Goal: Information Seeking & Learning: Find specific fact

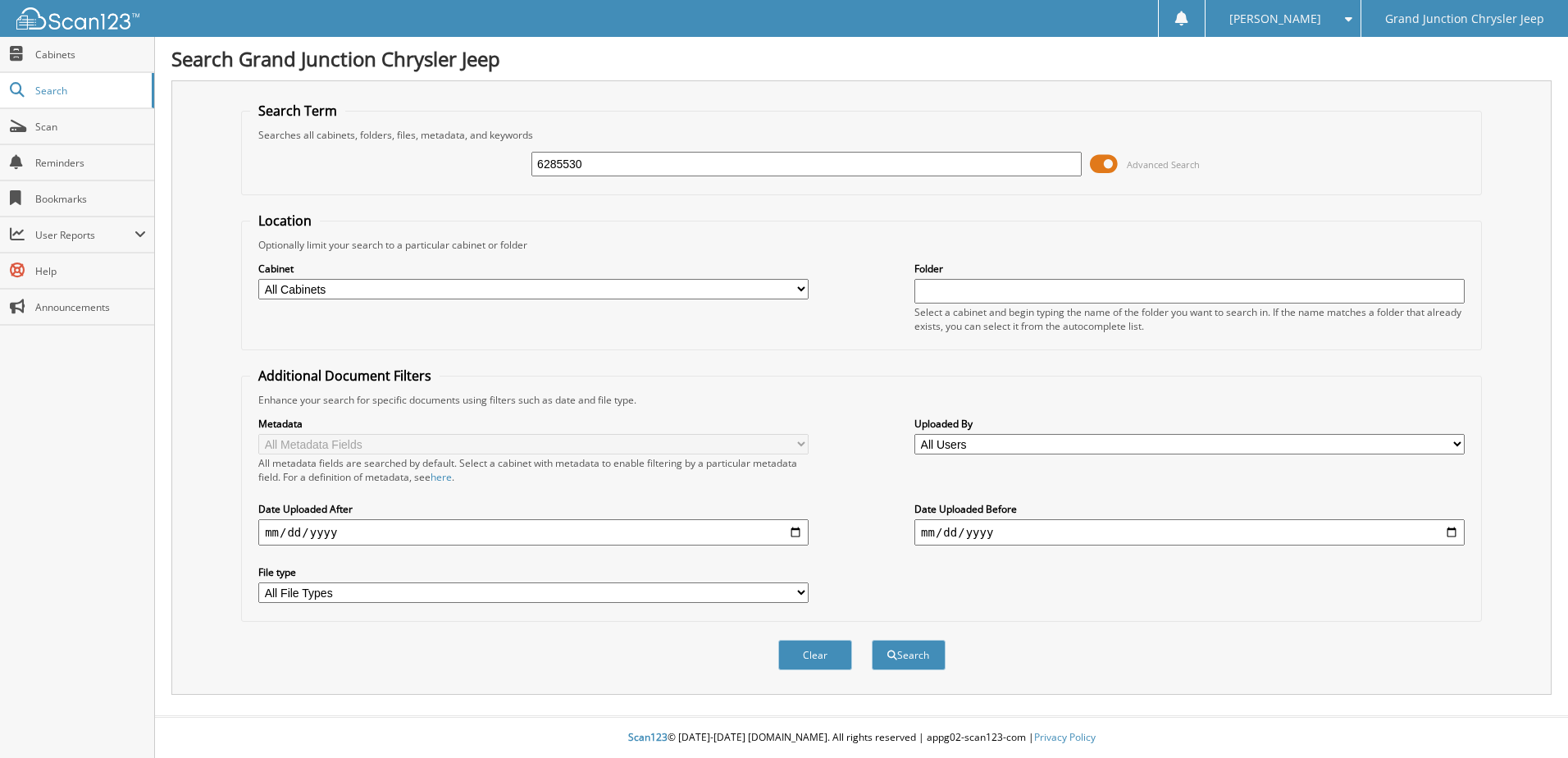
type input "6285530"
click at [872, 640] on button "Search" at bounding box center [909, 654] width 74 height 30
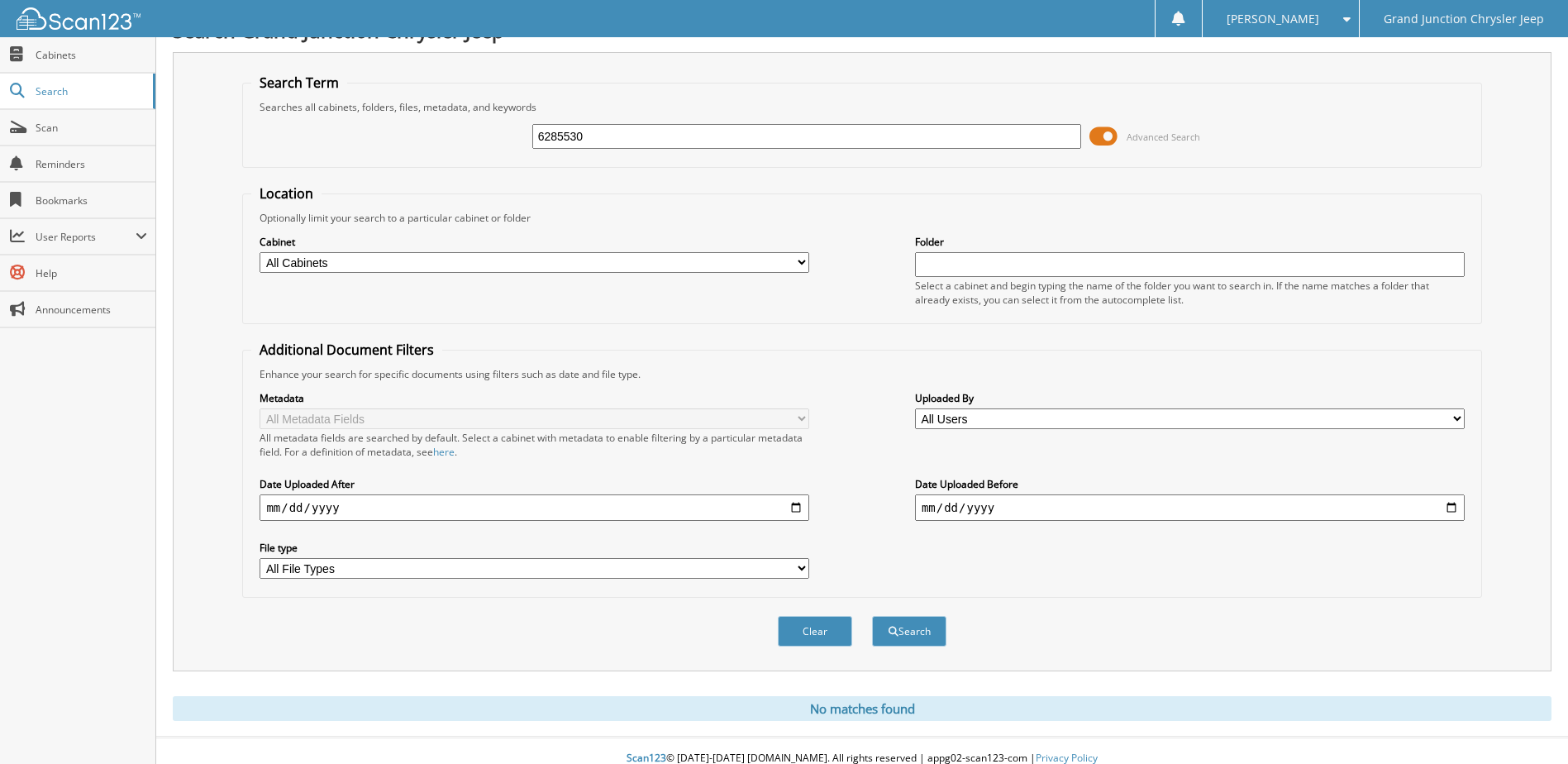
scroll to position [45, 0]
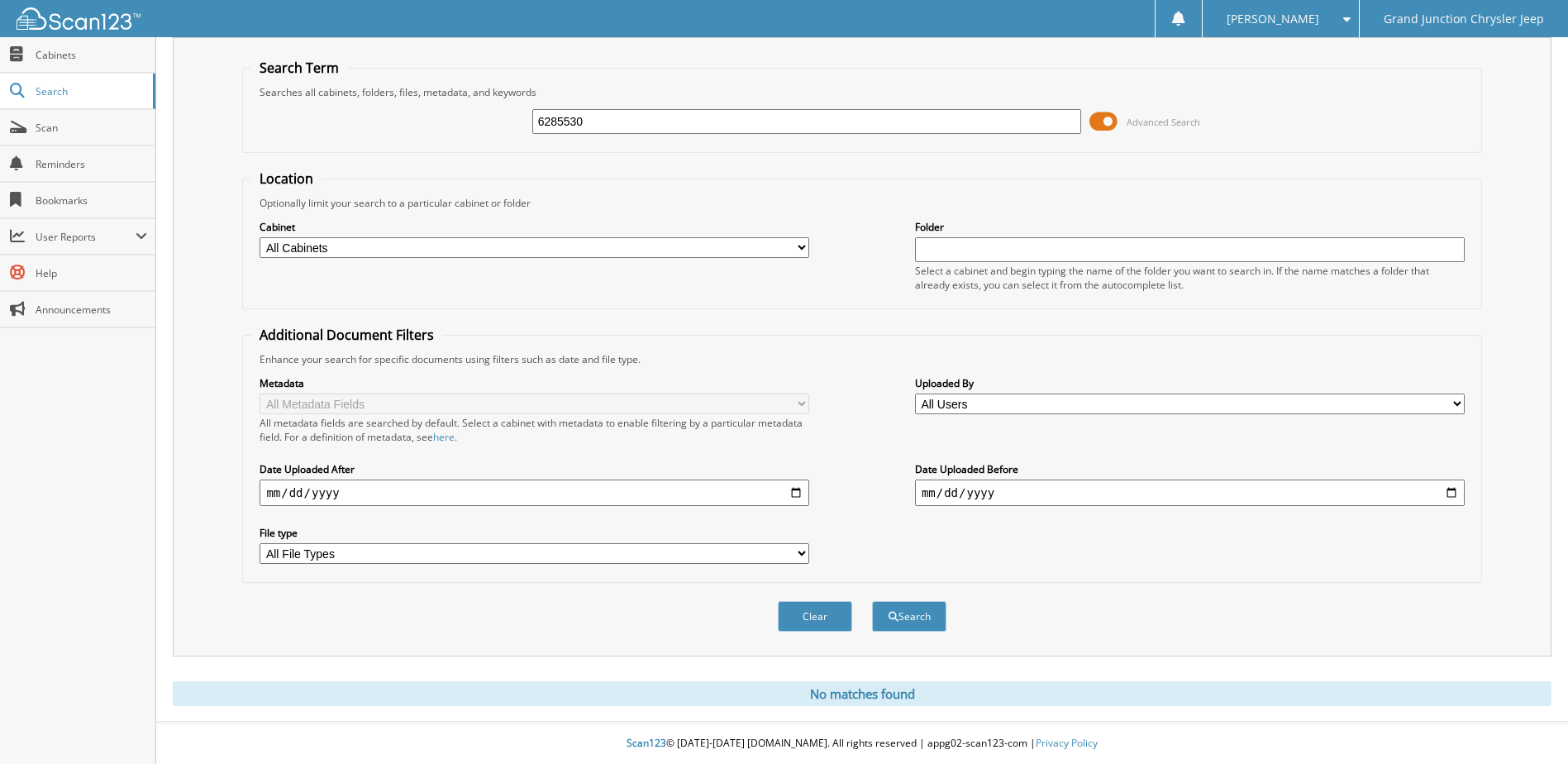
click at [827, 274] on div "Cabinet All Cabinets PARTS SERVICE RO WE OWE Needs Filing Folder" at bounding box center [862, 255] width 1221 height 90
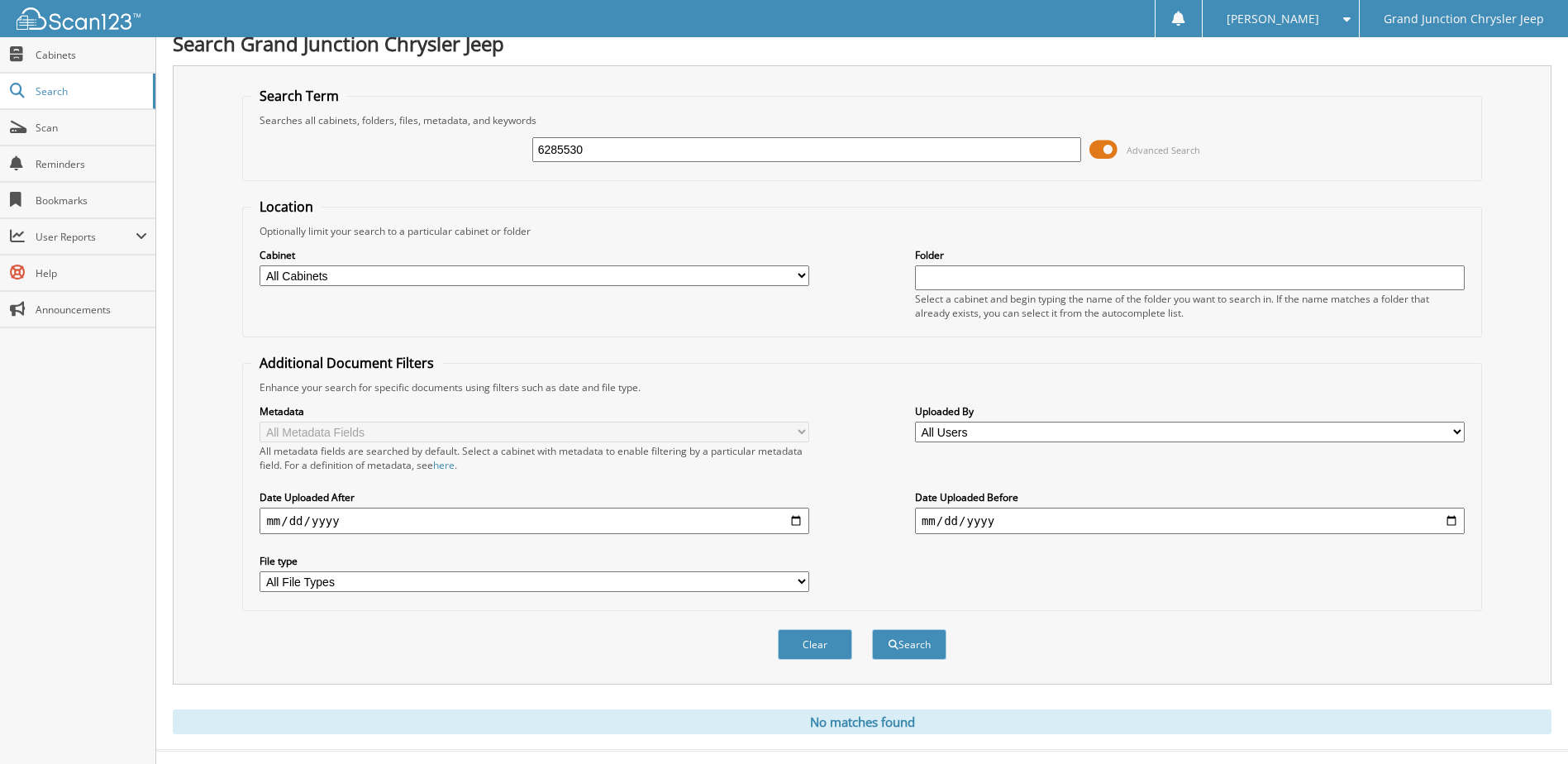
scroll to position [0, 0]
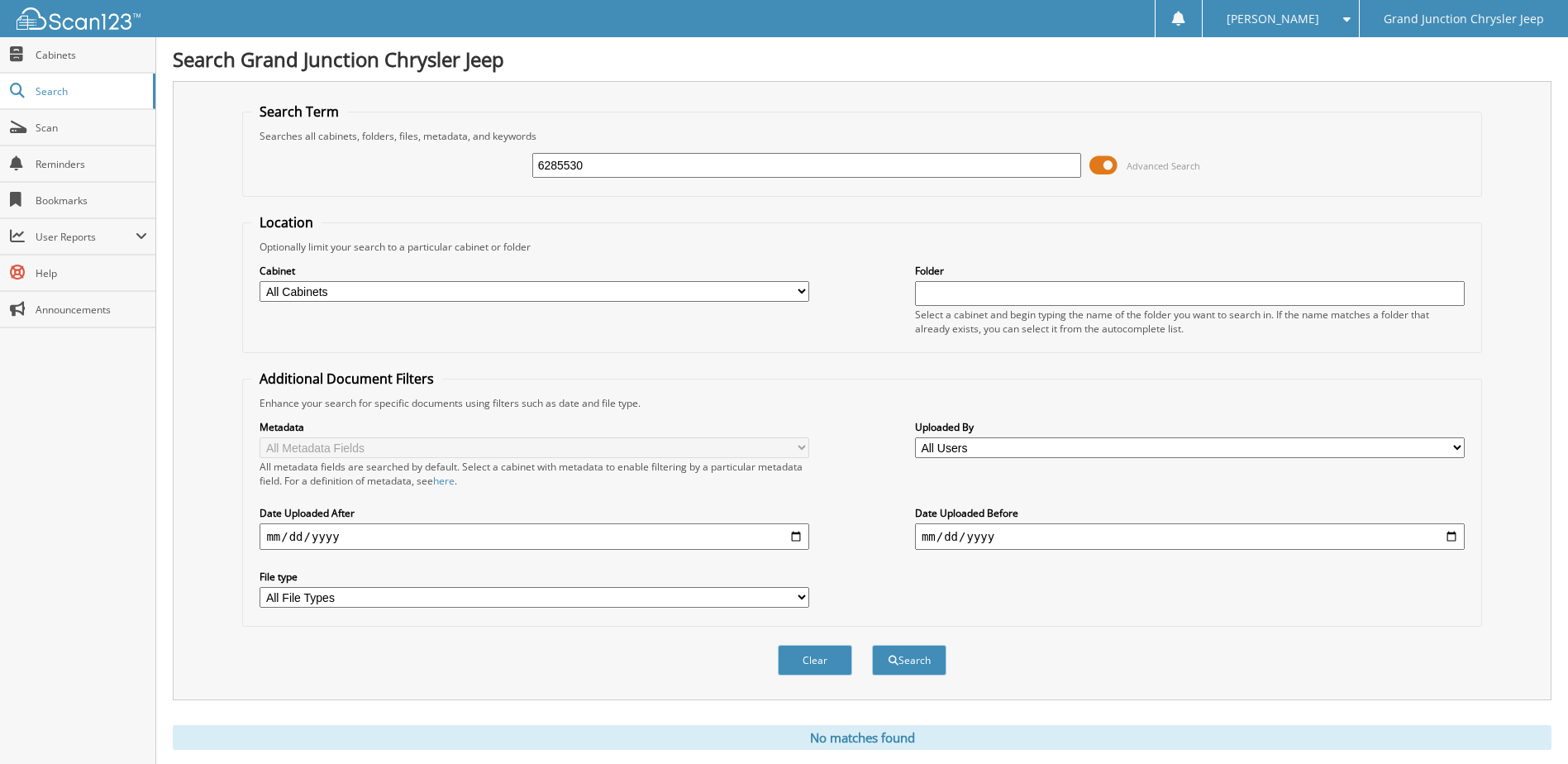
drag, startPoint x: 679, startPoint y: 169, endPoint x: 485, endPoint y: 188, distance: 194.9
click at [485, 188] on fieldset "Search Term Searches all cabinets, folders, files, metadata, and keywords 62855…" at bounding box center [862, 150] width 1240 height 94
type input "6285541"
click at [872, 645] on button "Search" at bounding box center [909, 659] width 74 height 30
drag, startPoint x: 606, startPoint y: 173, endPoint x: 505, endPoint y: 173, distance: 101.0
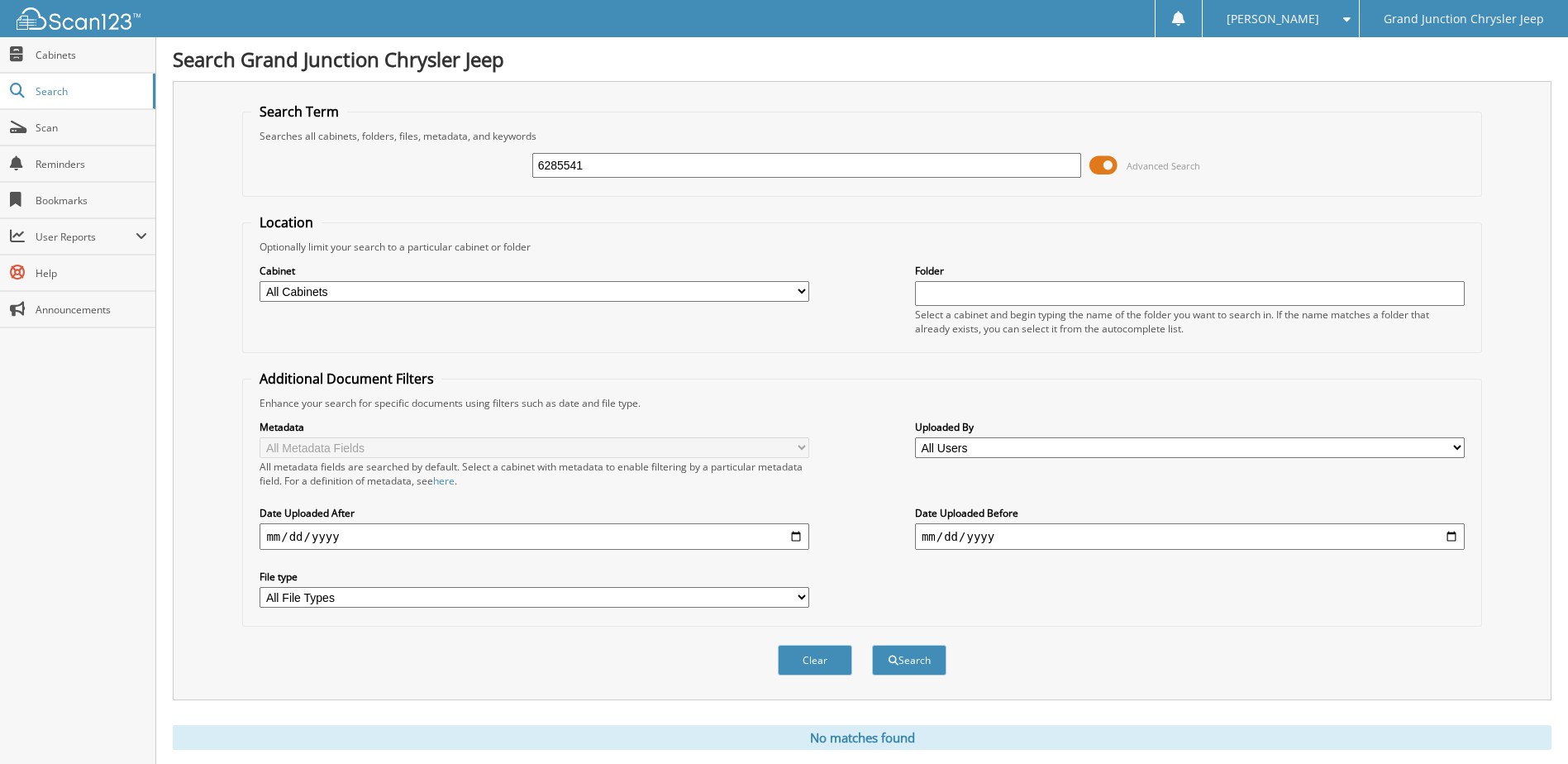
click at [505, 173] on div "6285541 Advanced Search" at bounding box center [862, 165] width 1221 height 45
type input "6286269"
click at [872, 645] on button "Search" at bounding box center [909, 659] width 74 height 30
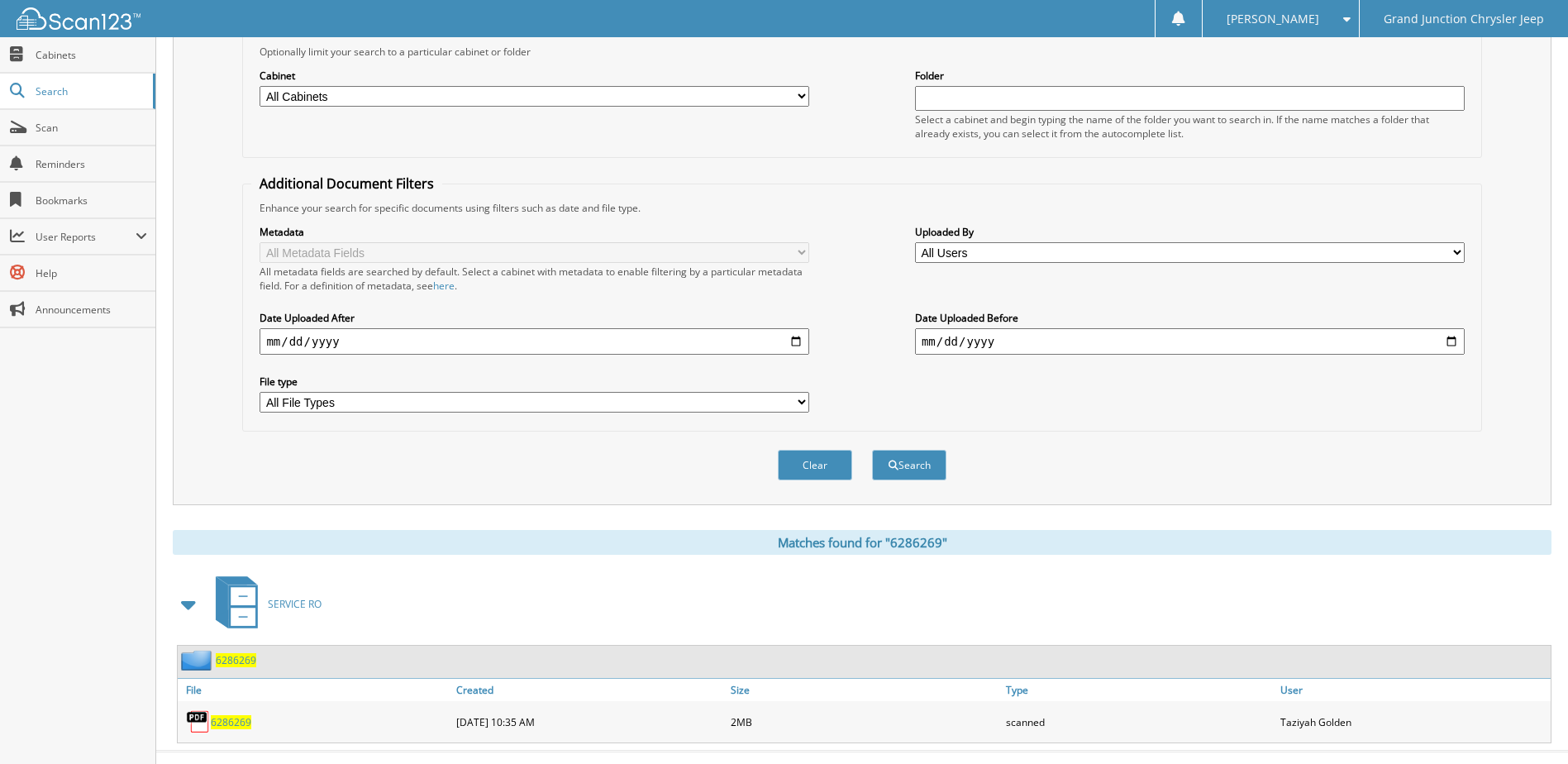
scroll to position [225, 0]
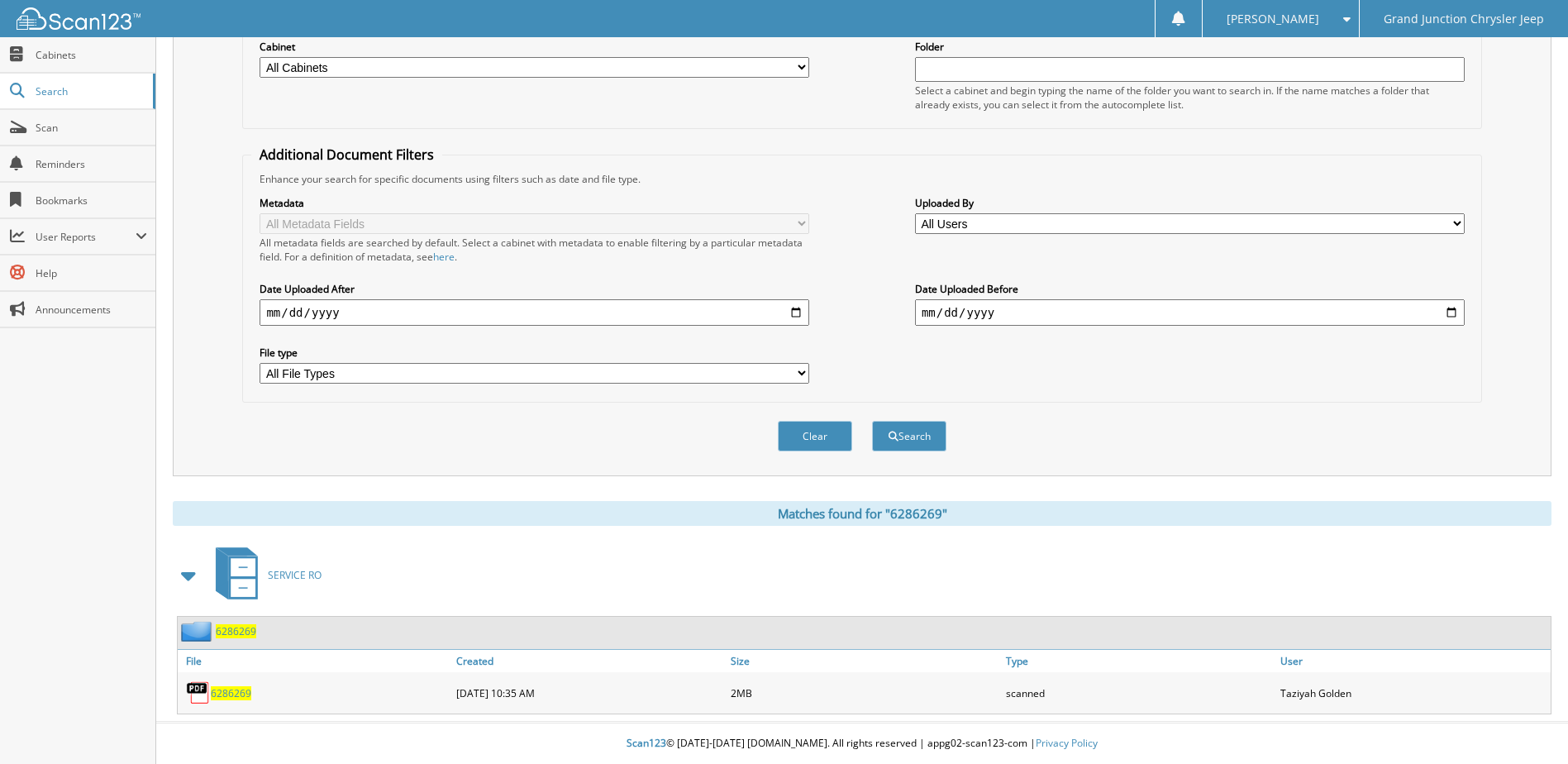
click at [235, 689] on span "6286269" at bounding box center [231, 693] width 41 height 14
click at [244, 696] on span "6286269" at bounding box center [231, 693] width 41 height 14
click at [231, 691] on span "6286269" at bounding box center [231, 693] width 41 height 14
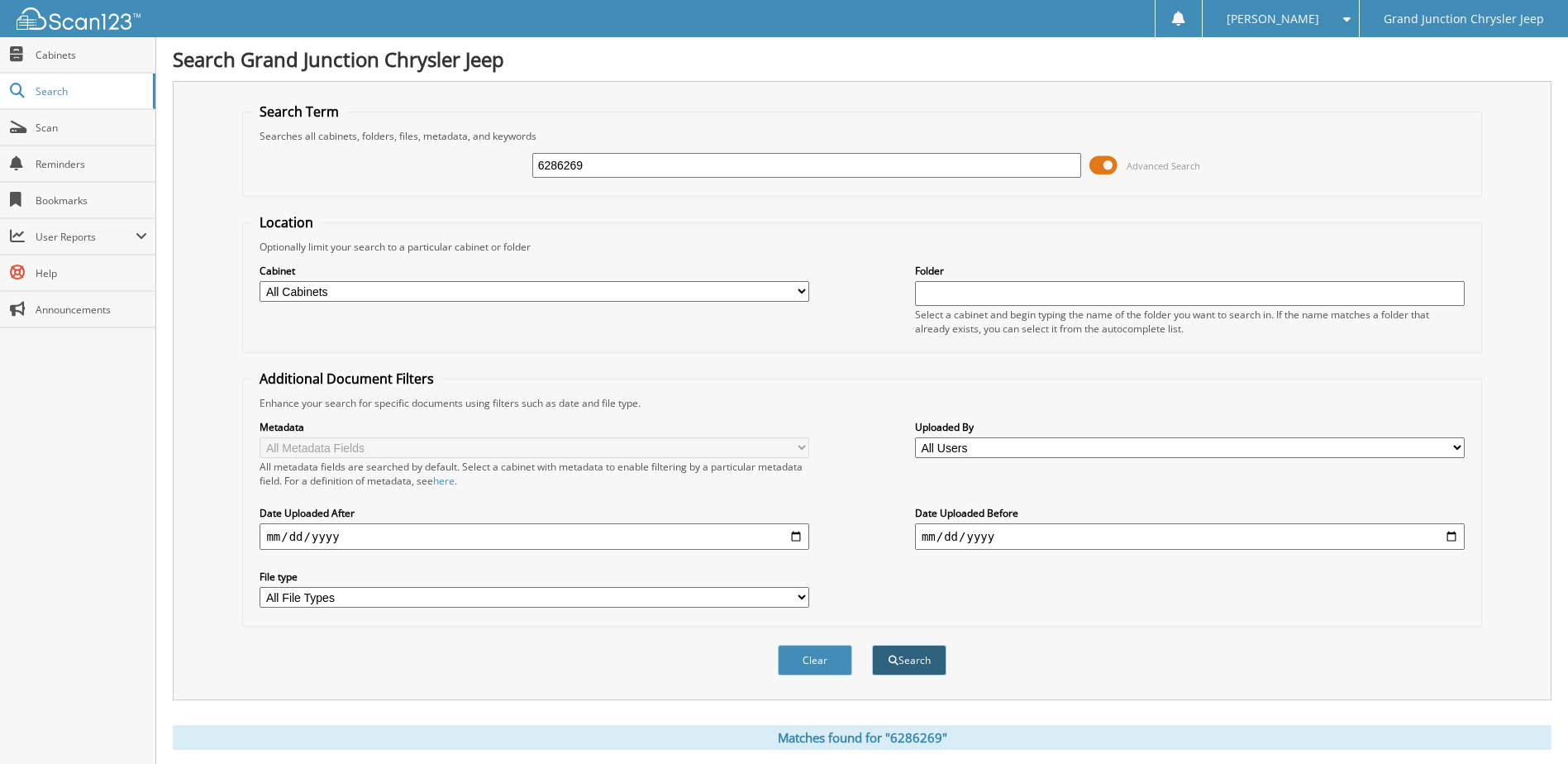
click at [902, 660] on button "Search" at bounding box center [909, 659] width 74 height 30
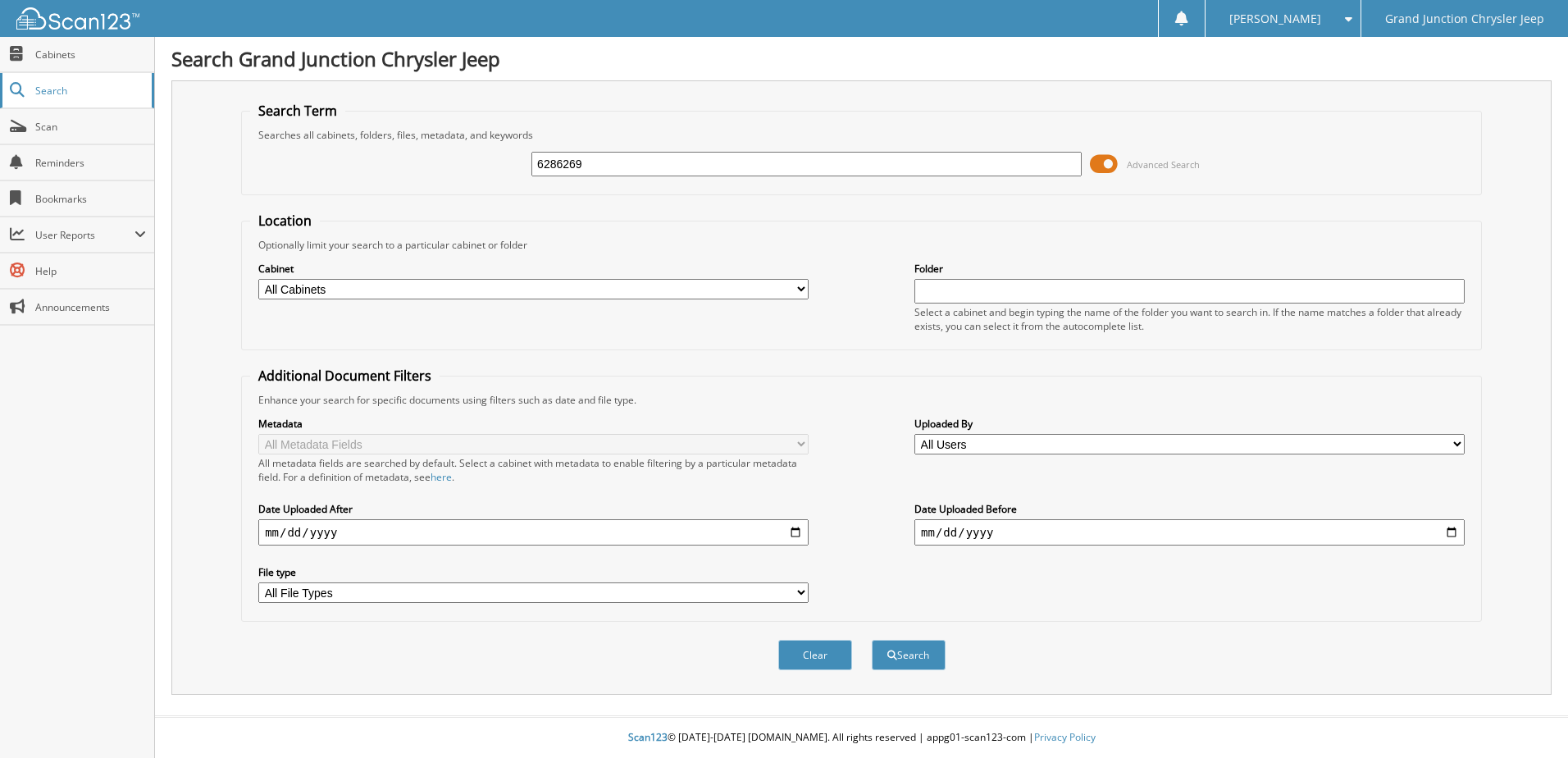
type input "6286269"
click at [872, 640] on button "Search" at bounding box center [909, 654] width 74 height 30
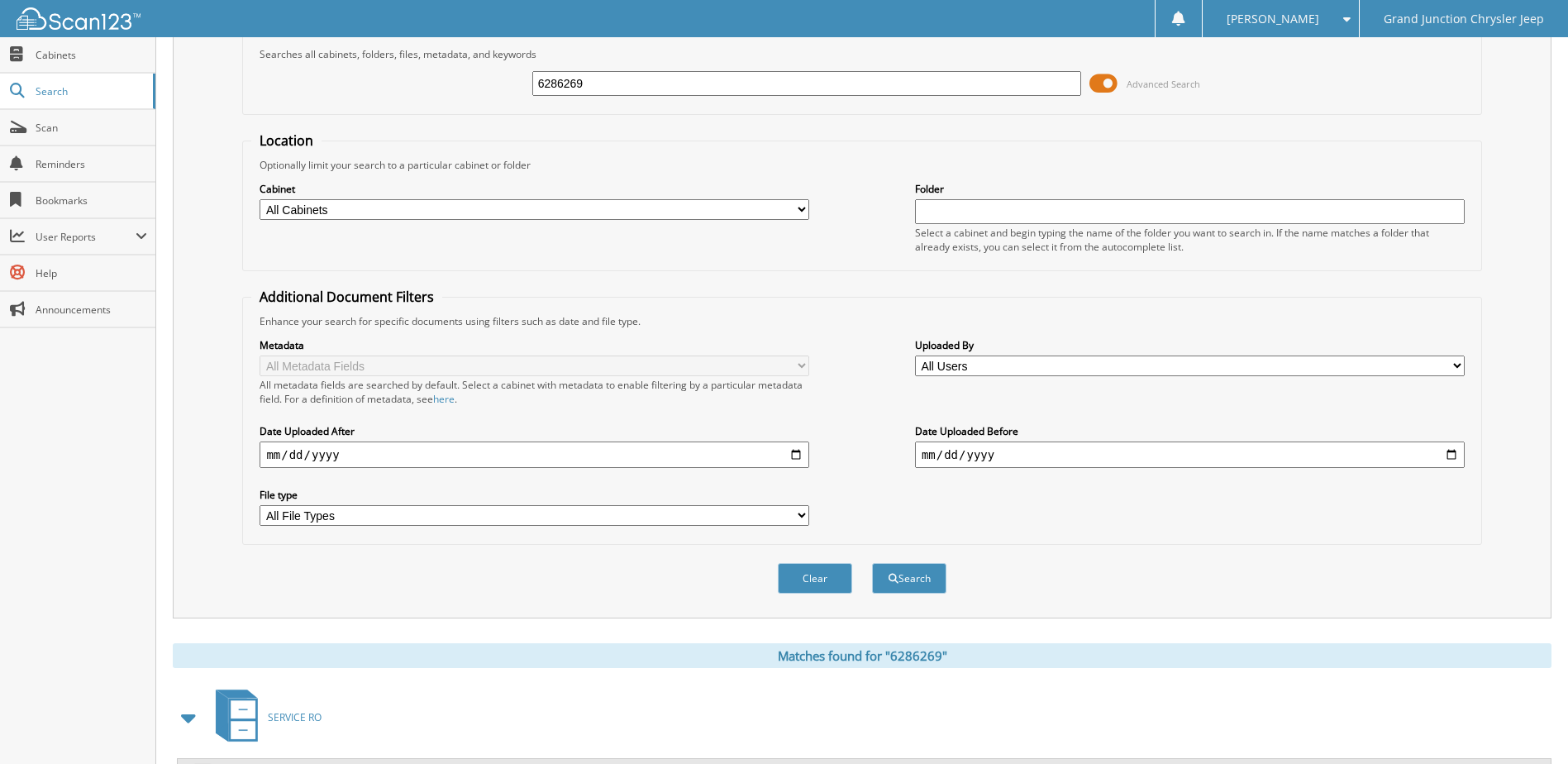
scroll to position [225, 0]
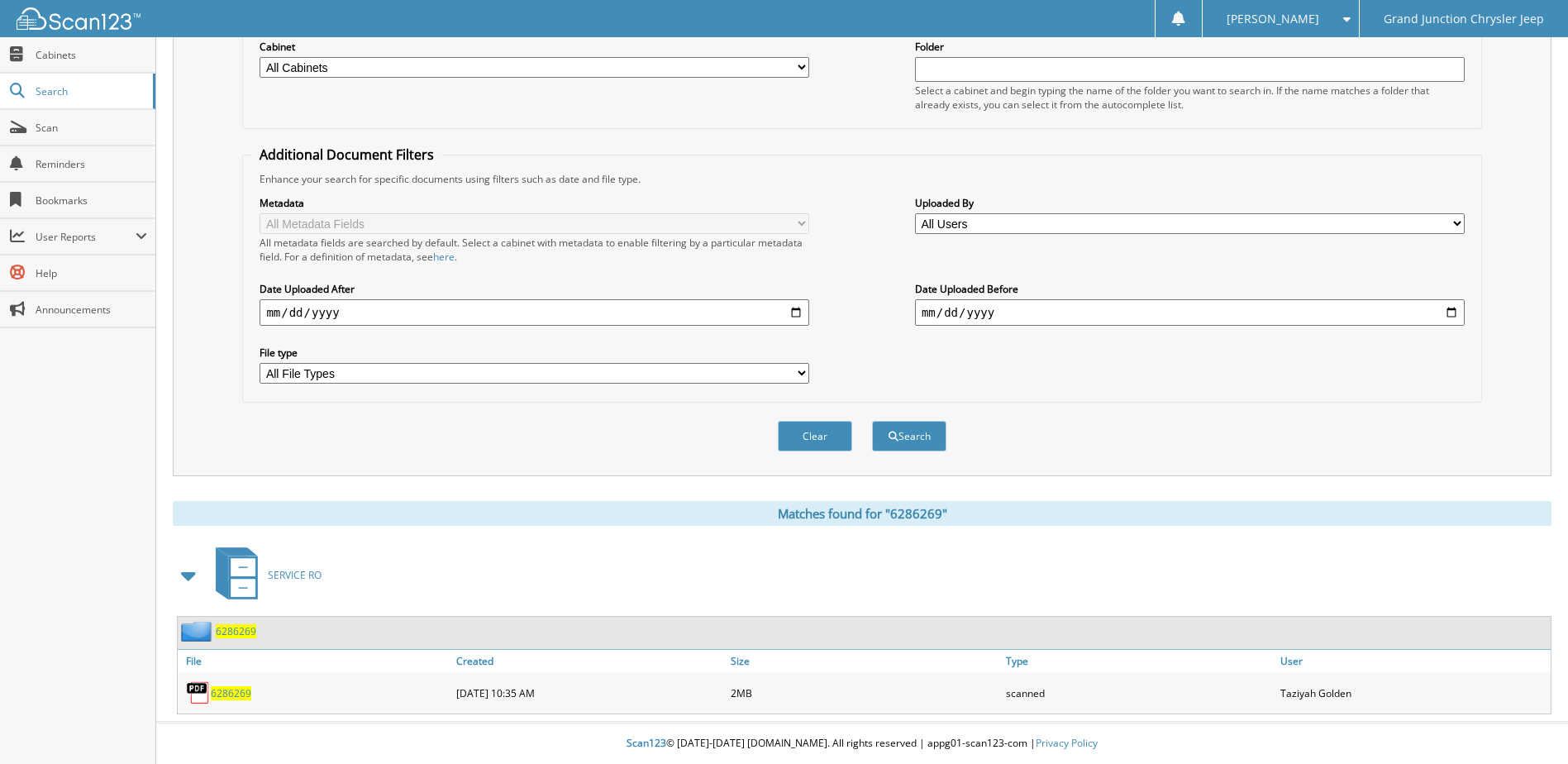
click at [242, 700] on div "6286269" at bounding box center [316, 692] width 275 height 33
click at [241, 695] on span "6286269" at bounding box center [231, 693] width 41 height 14
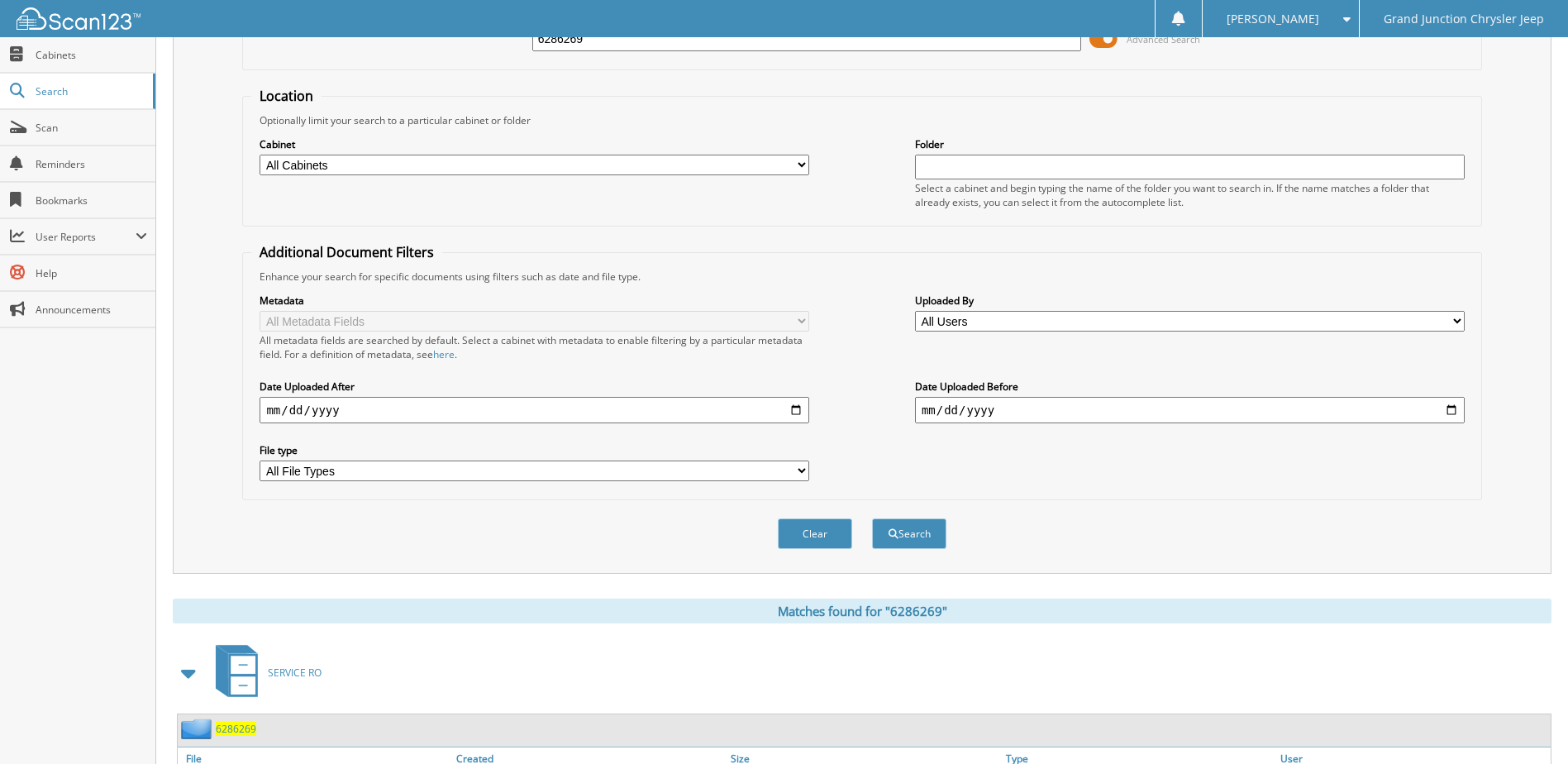
scroll to position [0, 0]
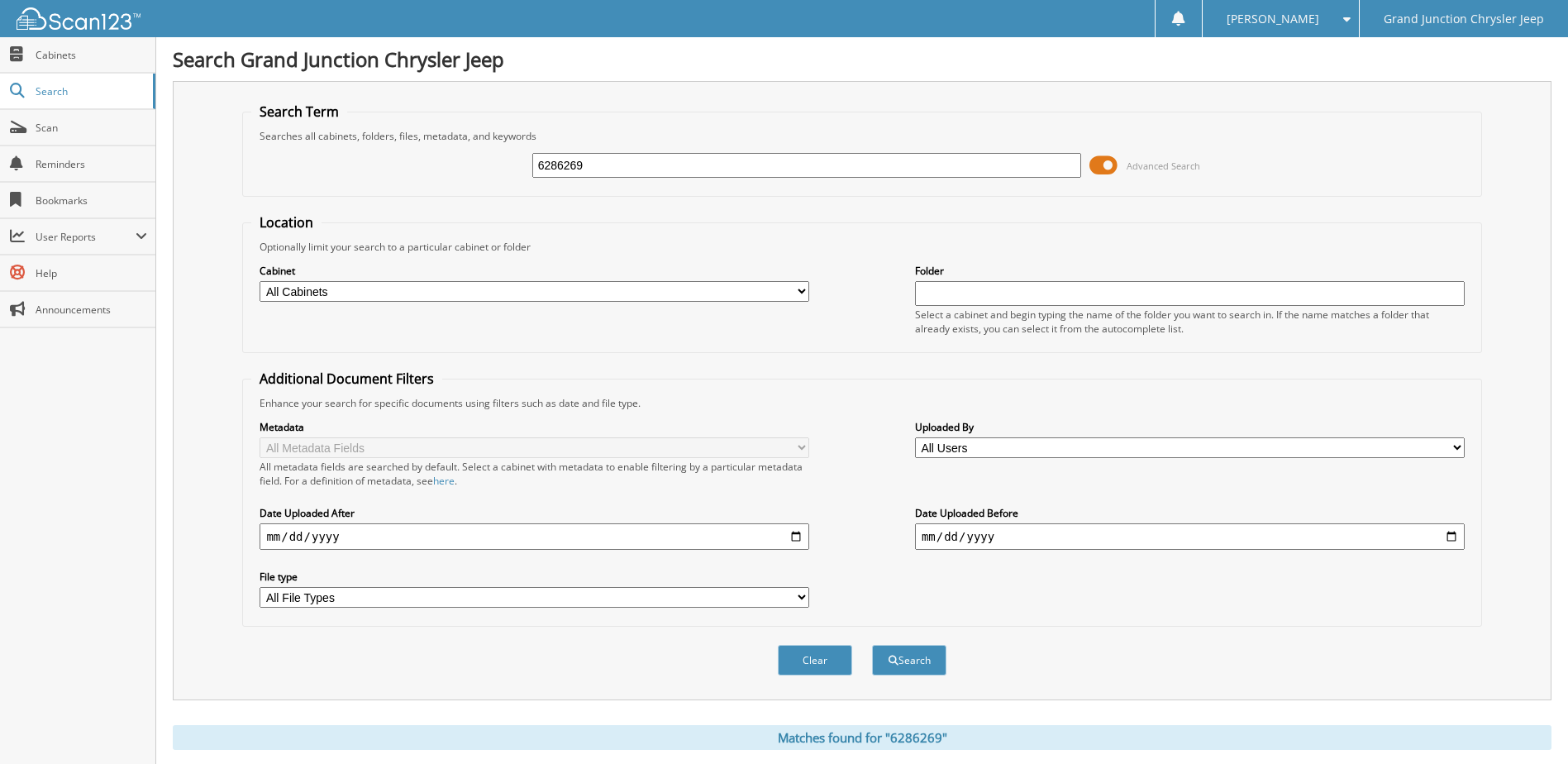
drag, startPoint x: 638, startPoint y: 164, endPoint x: 475, endPoint y: 177, distance: 163.5
click at [475, 177] on div "6286269 Advanced Search" at bounding box center [862, 165] width 1221 height 45
type input "6286548"
click at [872, 645] on button "Search" at bounding box center [909, 659] width 74 height 30
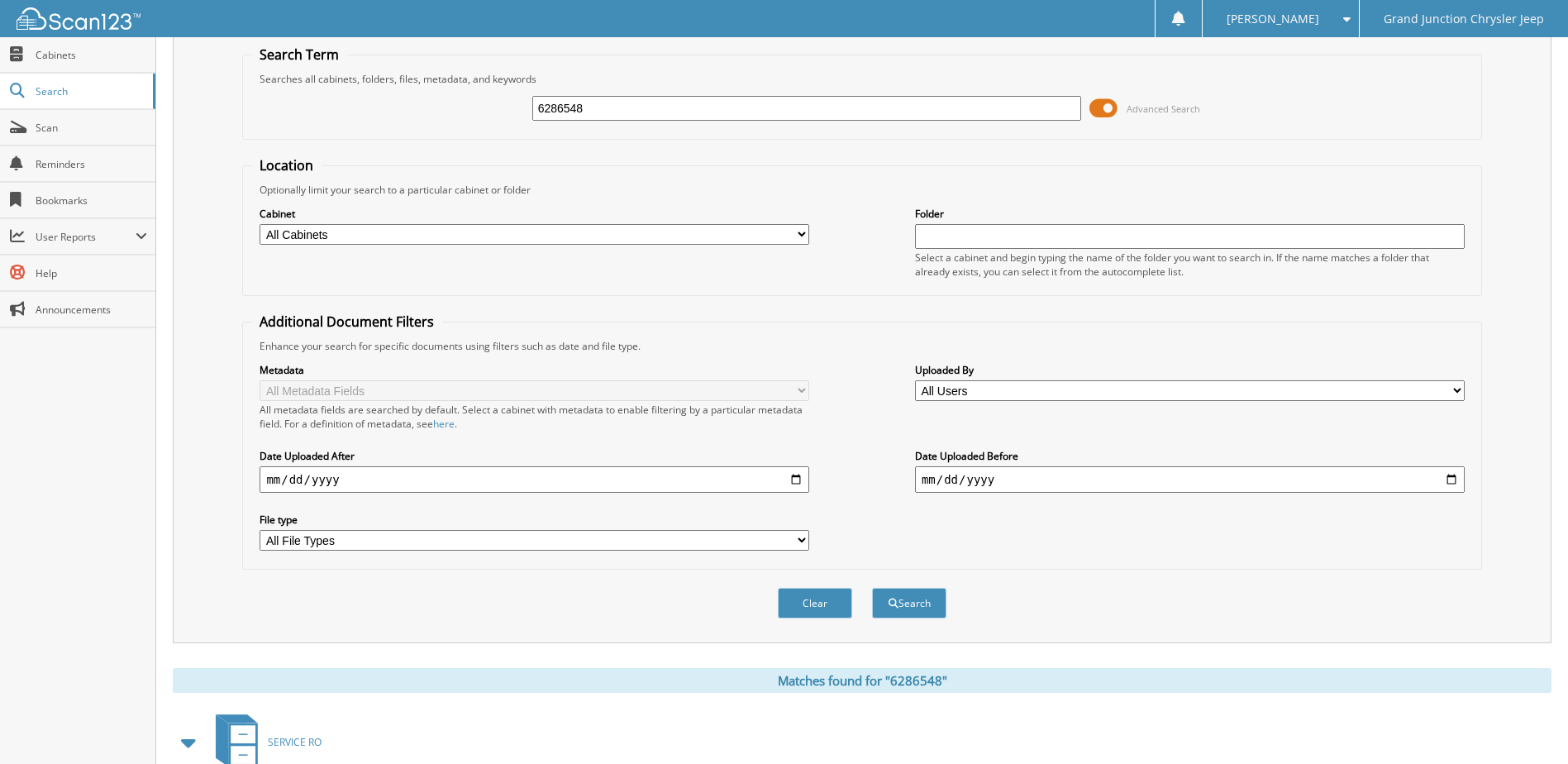
scroll to position [225, 0]
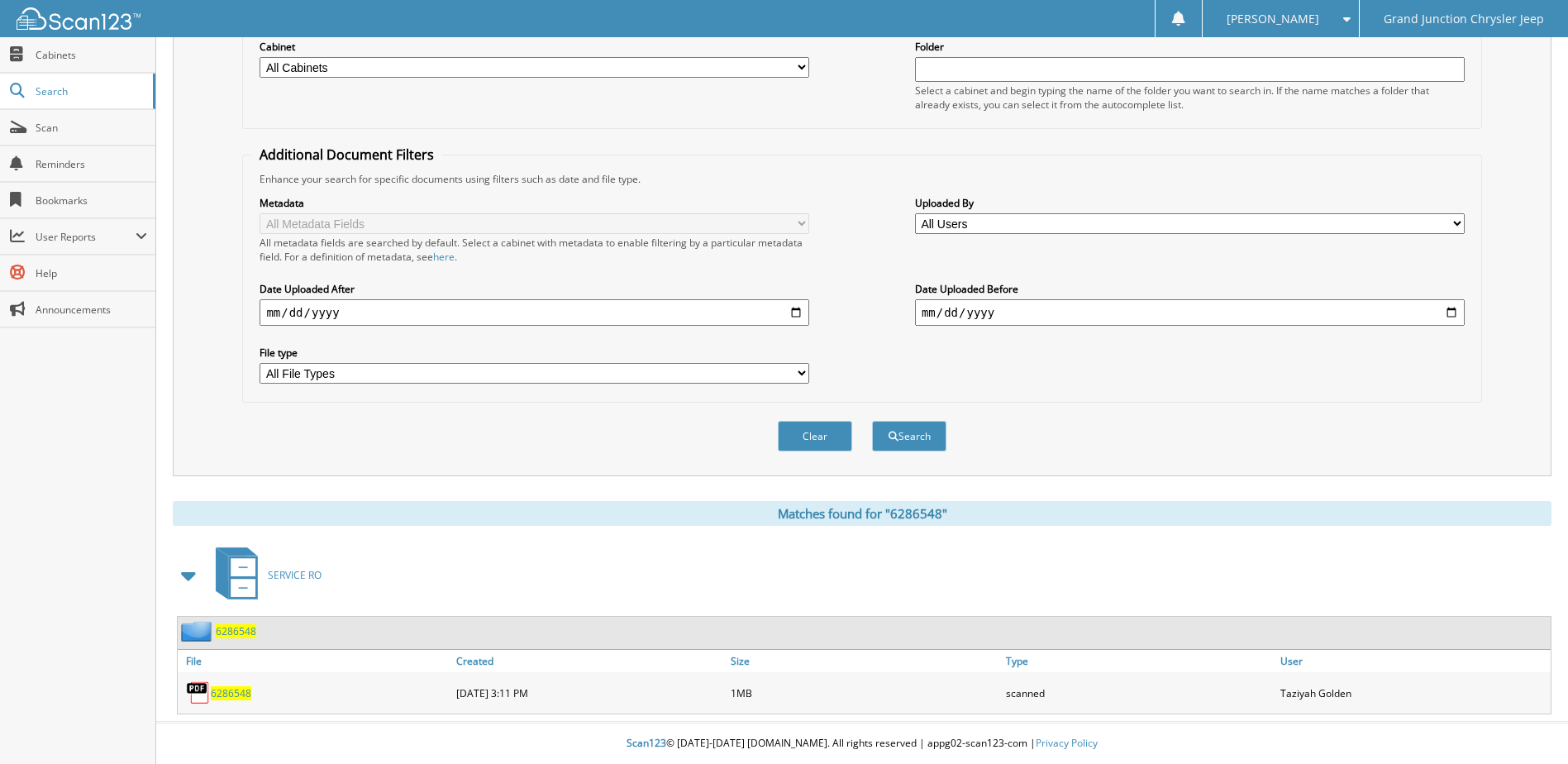
click at [235, 694] on span "6286548" at bounding box center [231, 693] width 41 height 14
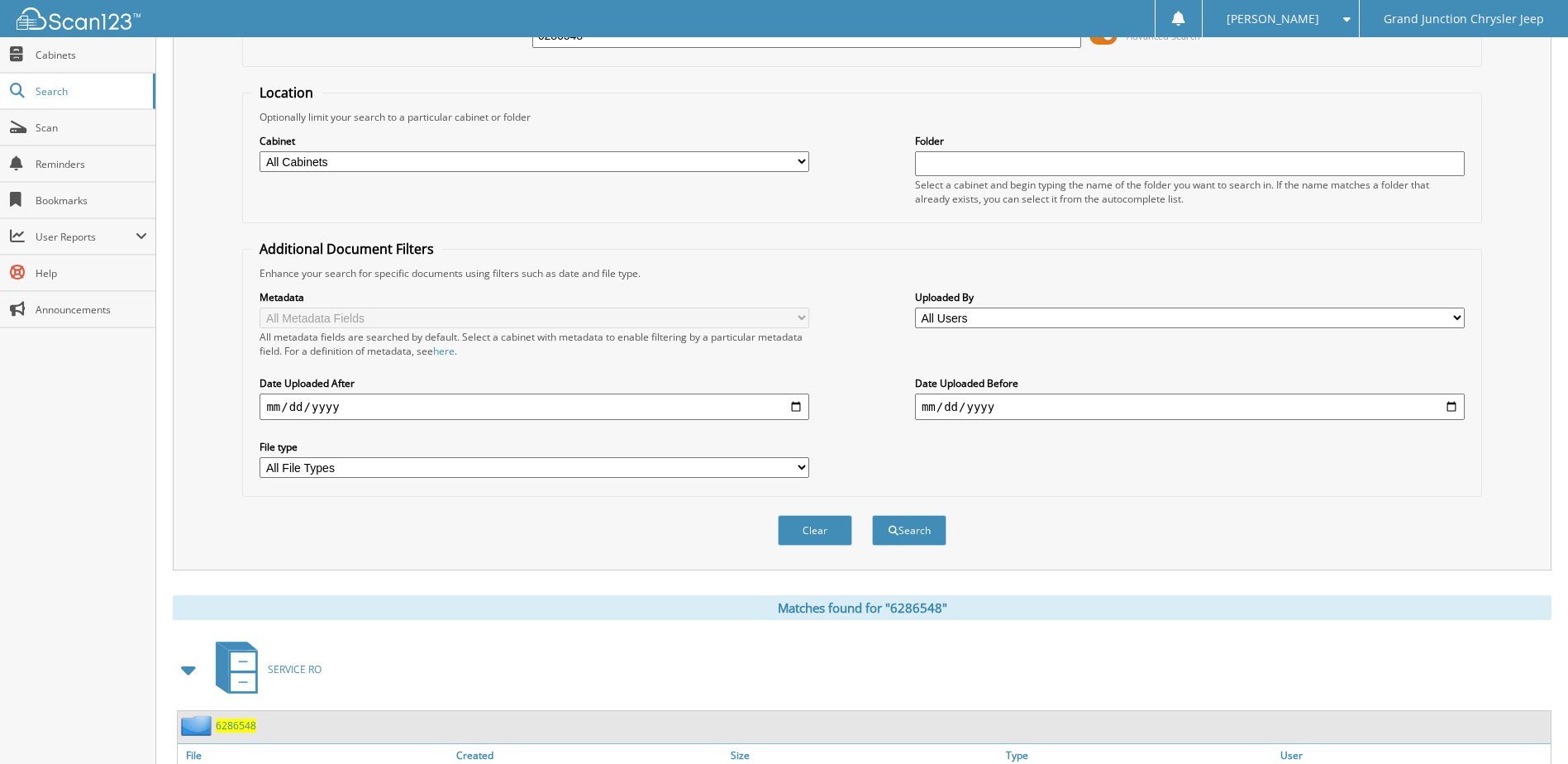
scroll to position [0, 0]
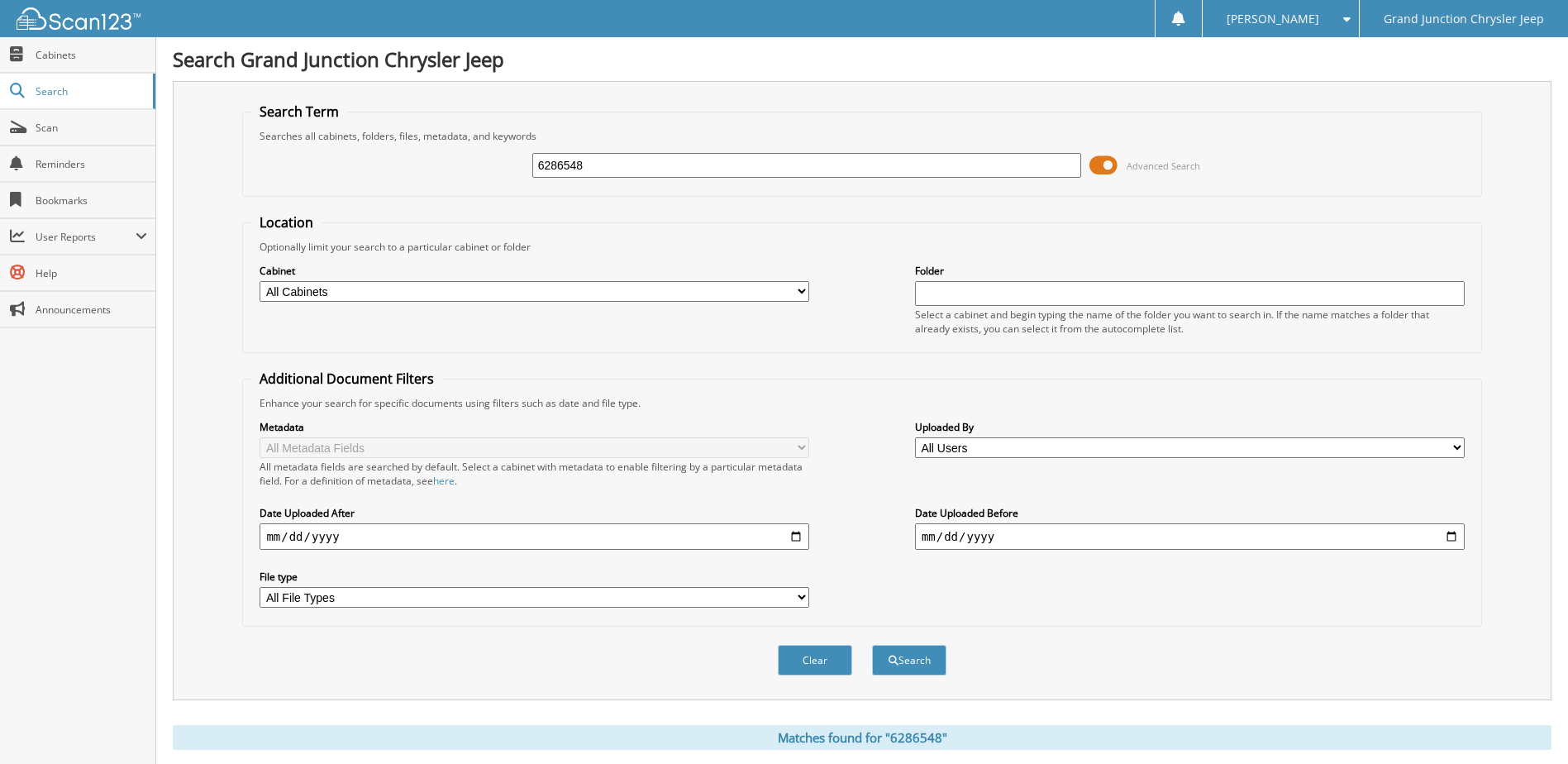
drag, startPoint x: 656, startPoint y: 168, endPoint x: 375, endPoint y: 171, distance: 281.0
click at [378, 170] on div "6286548 Advanced Search" at bounding box center [862, 165] width 1221 height 45
type input "6286905"
click at [872, 645] on button "Search" at bounding box center [909, 659] width 74 height 30
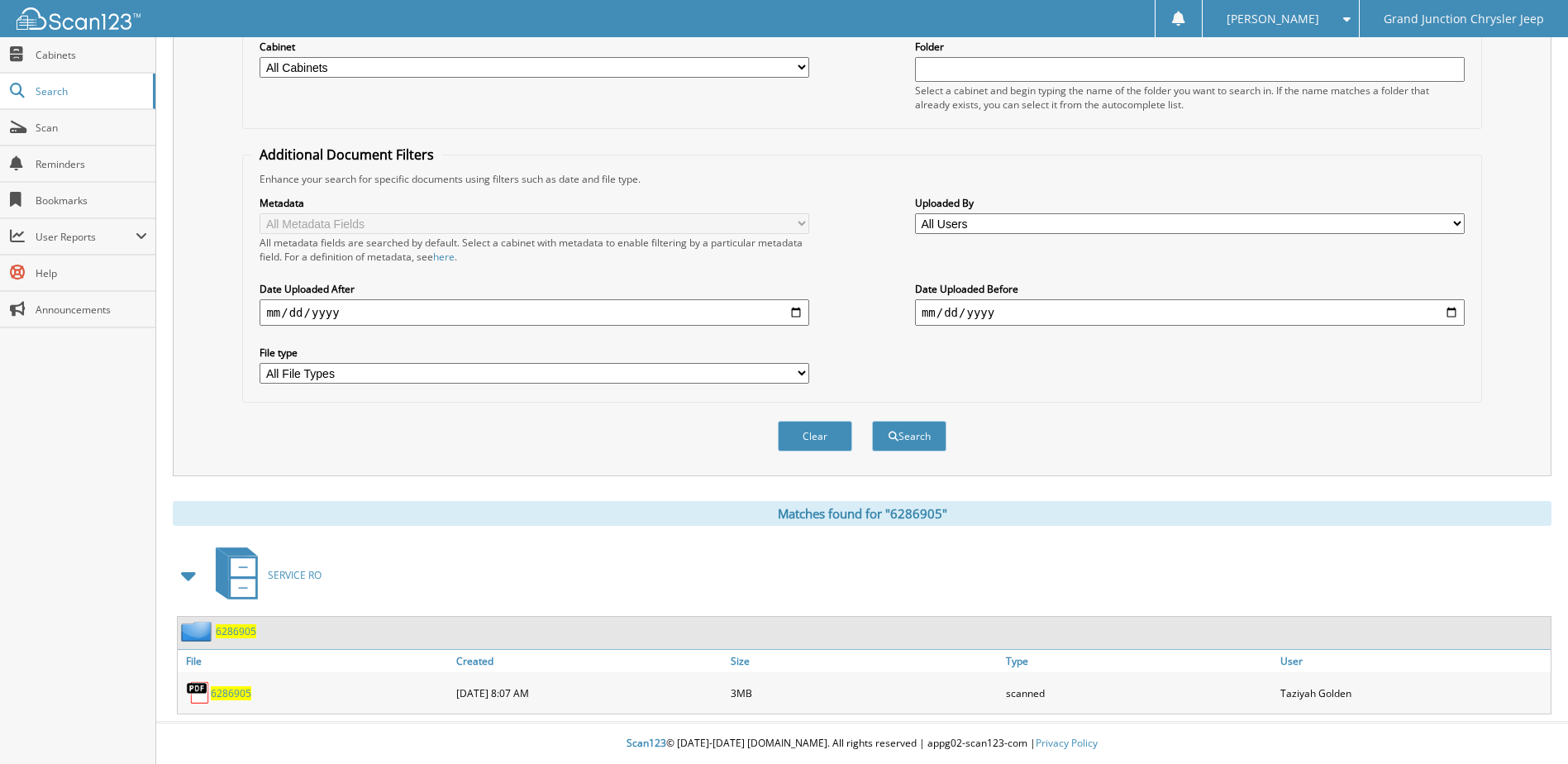
click at [219, 694] on span "6286905" at bounding box center [231, 693] width 41 height 14
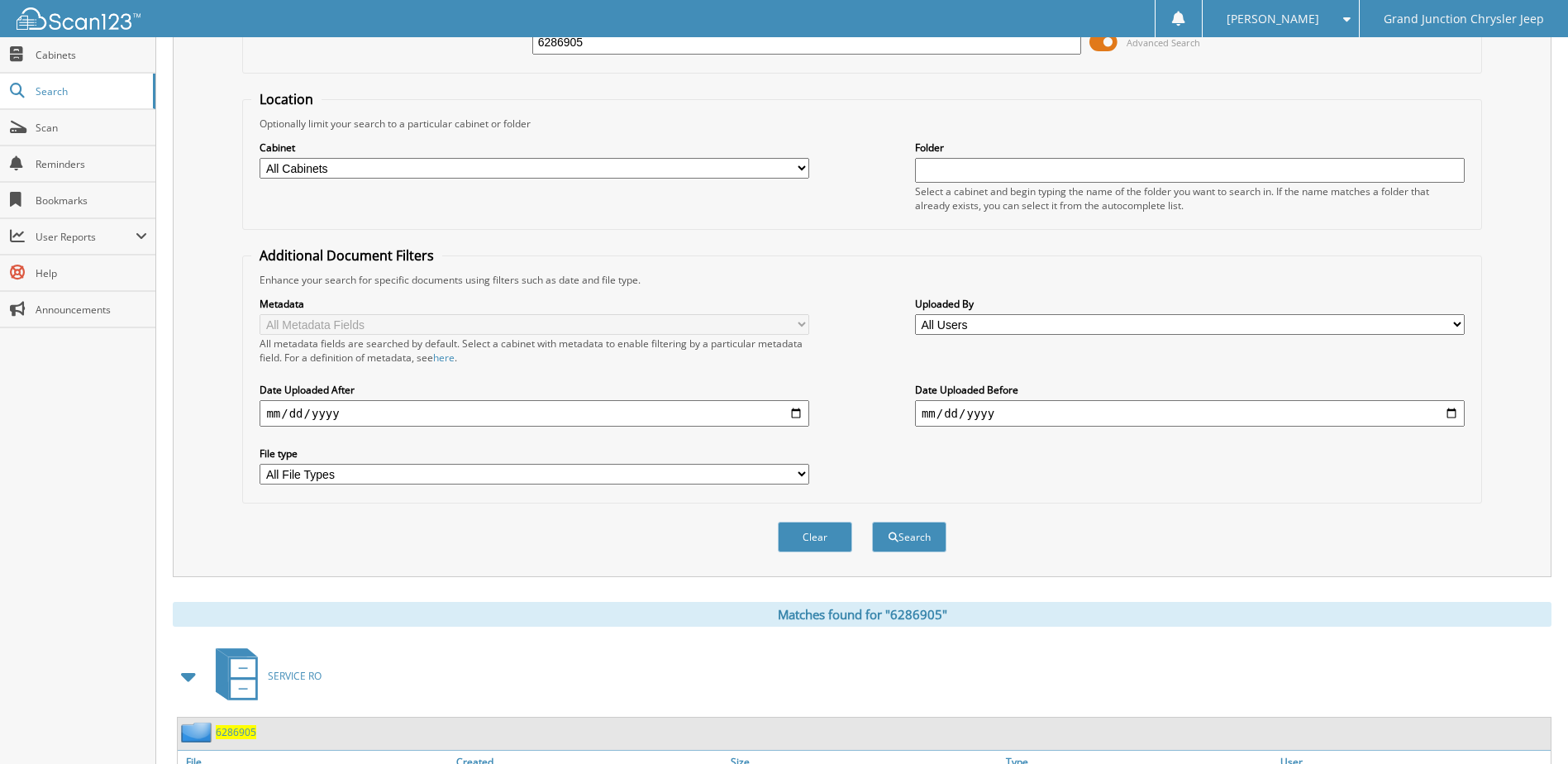
scroll to position [0, 0]
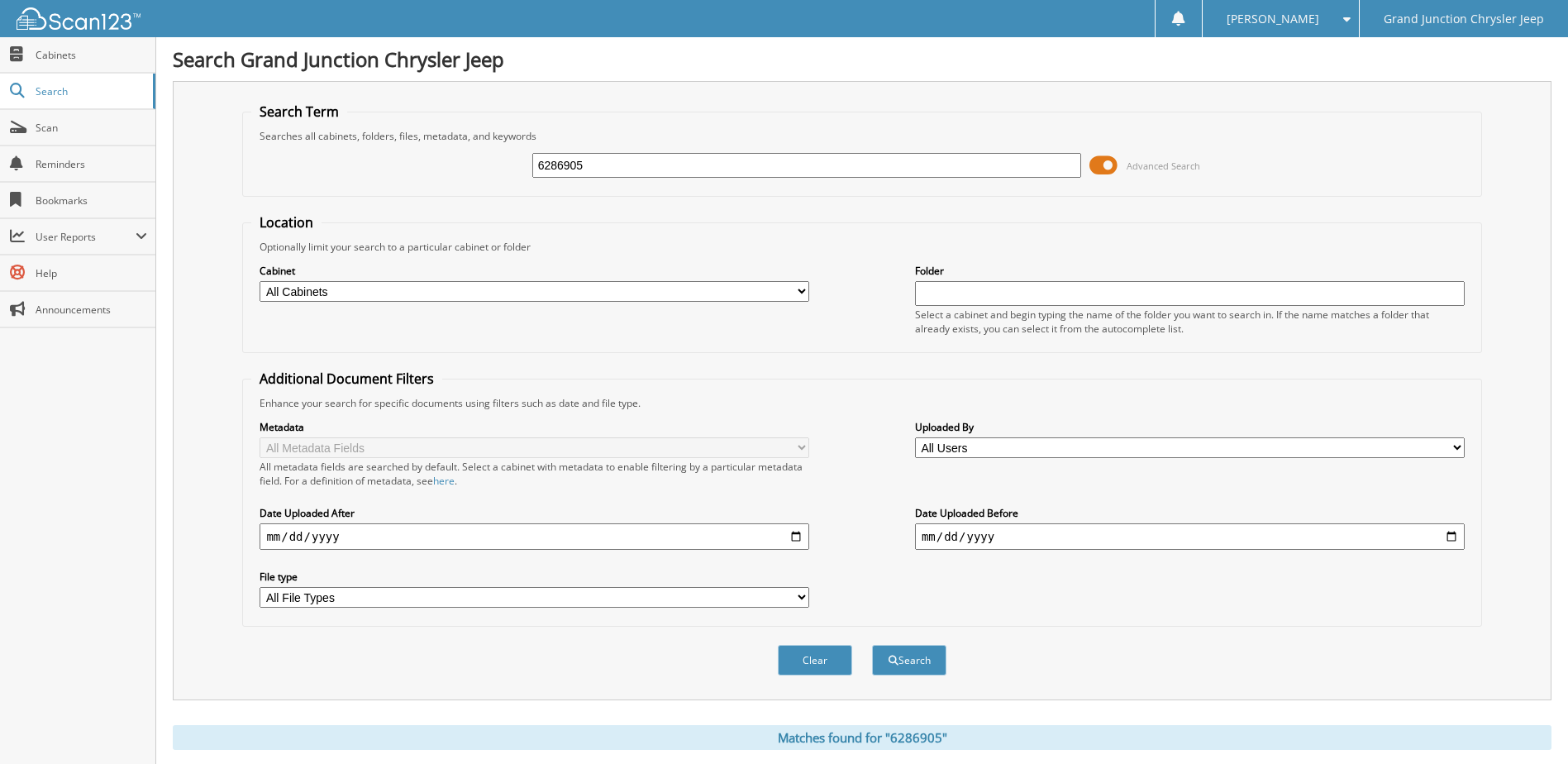
drag, startPoint x: 618, startPoint y: 167, endPoint x: 430, endPoint y: 188, distance: 189.2
click at [430, 188] on fieldset "Search Term Searches all cabinets, folders, files, metadata, and keywords 62869…" at bounding box center [862, 150] width 1240 height 94
type input "6286991"
click at [872, 645] on button "Search" at bounding box center [909, 659] width 74 height 30
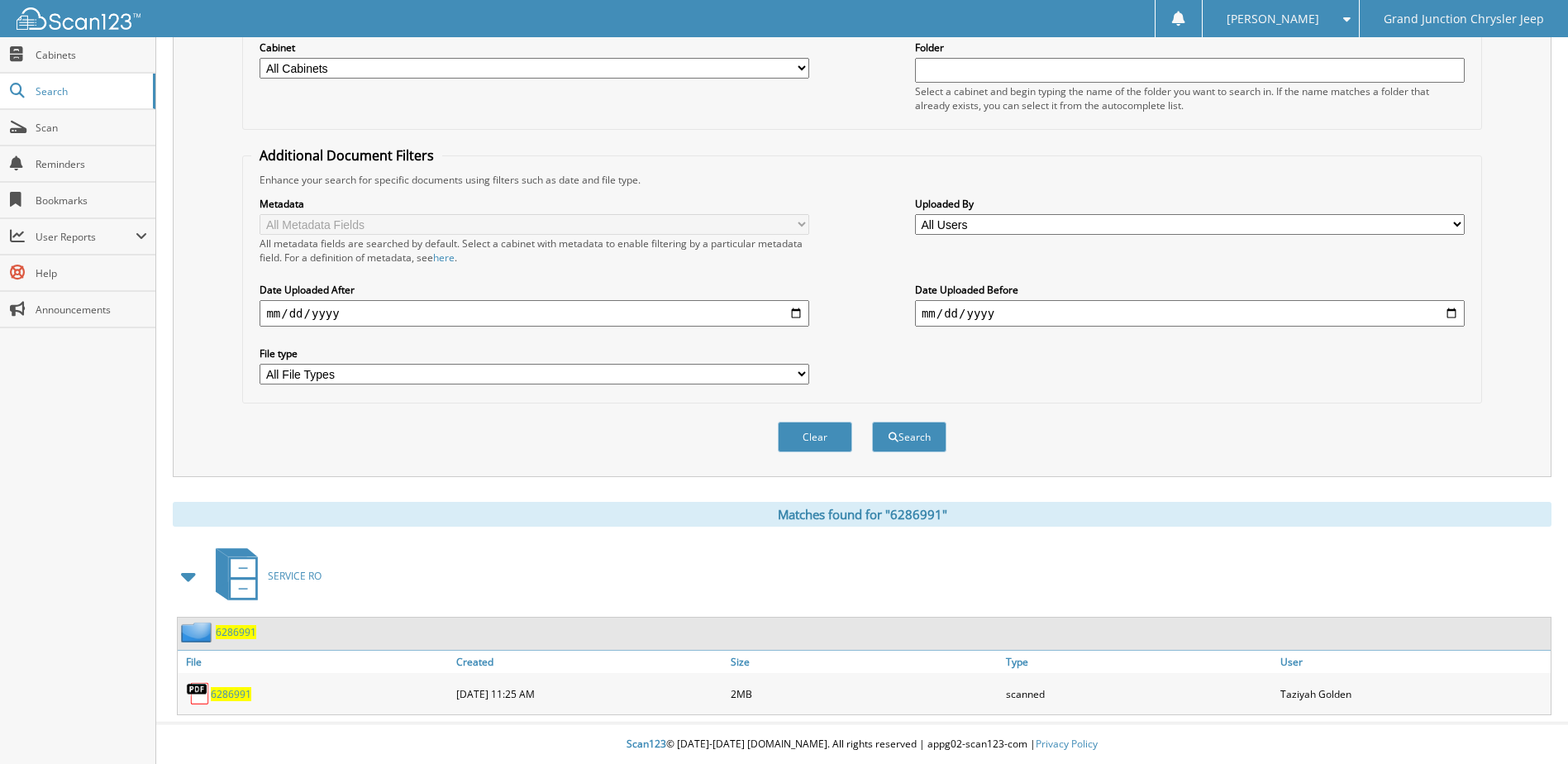
scroll to position [225, 0]
click at [238, 693] on span "6286991" at bounding box center [231, 693] width 41 height 14
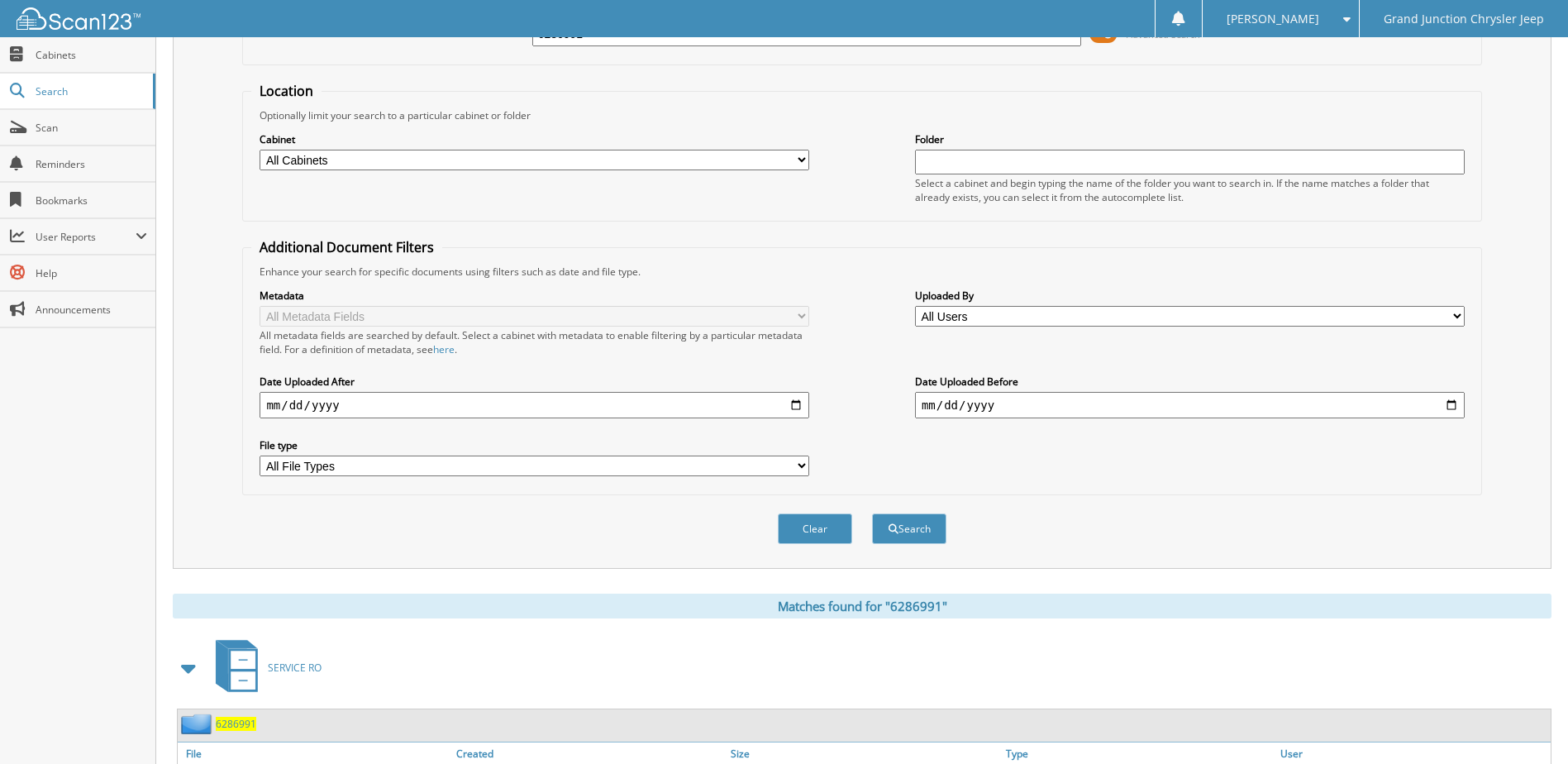
scroll to position [0, 0]
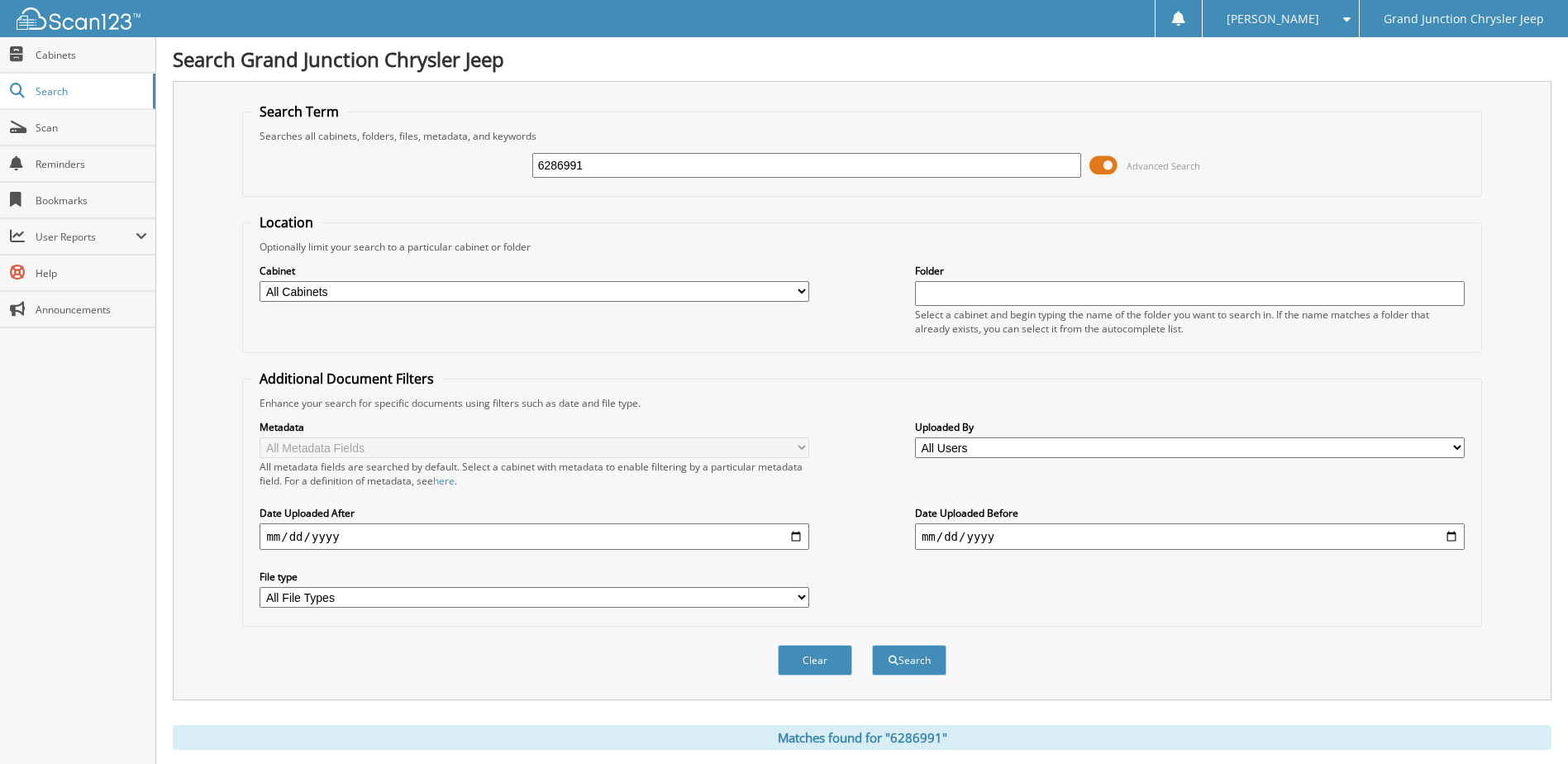
drag, startPoint x: 774, startPoint y: 180, endPoint x: 506, endPoint y: 175, distance: 268.0
click at [506, 175] on div "6286991 Advanced Search" at bounding box center [862, 165] width 1221 height 45
click at [606, 172] on input "6286991" at bounding box center [807, 165] width 550 height 25
type input "6287063"
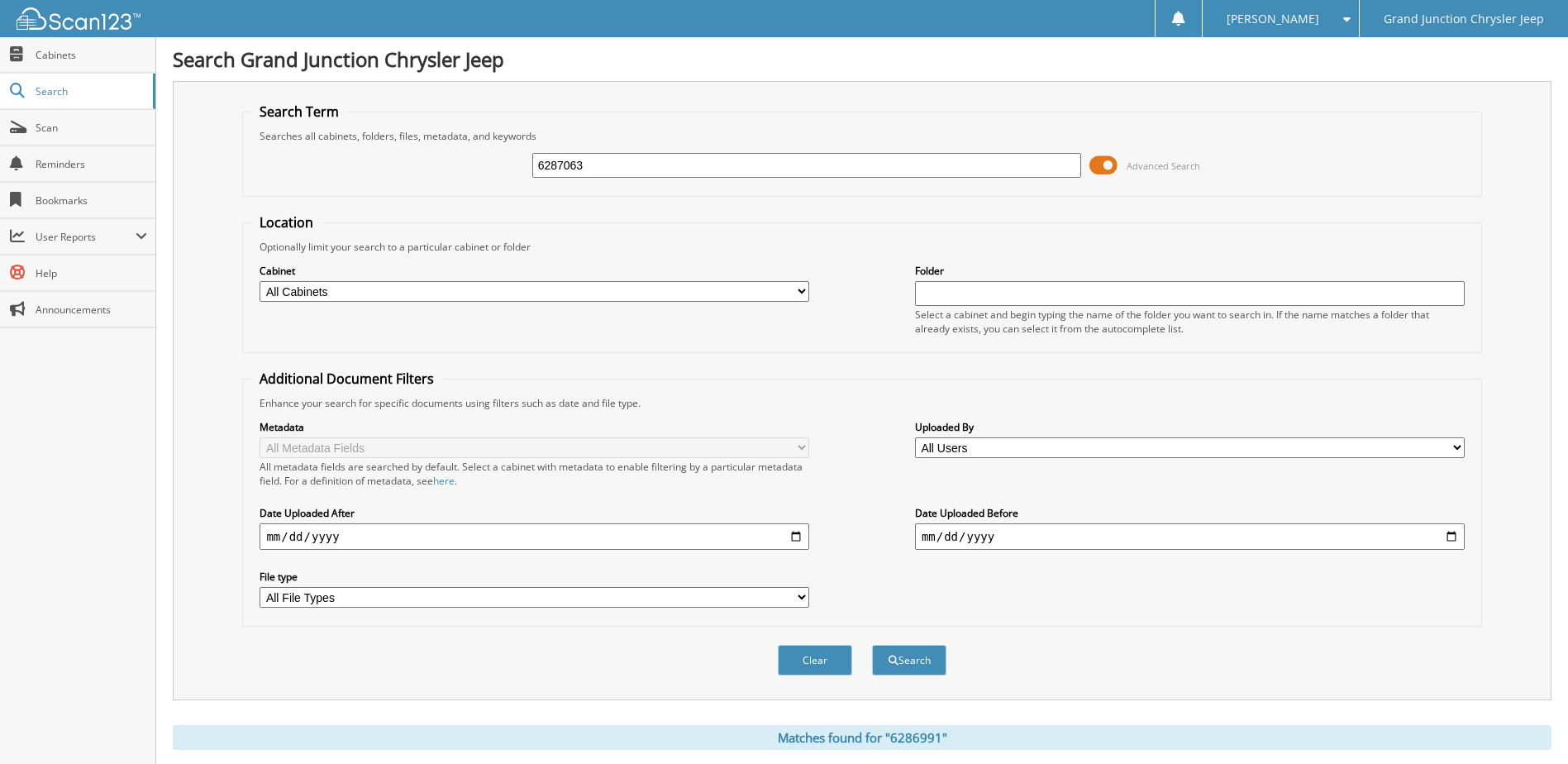
click at [872, 645] on button "Search" at bounding box center [909, 659] width 74 height 30
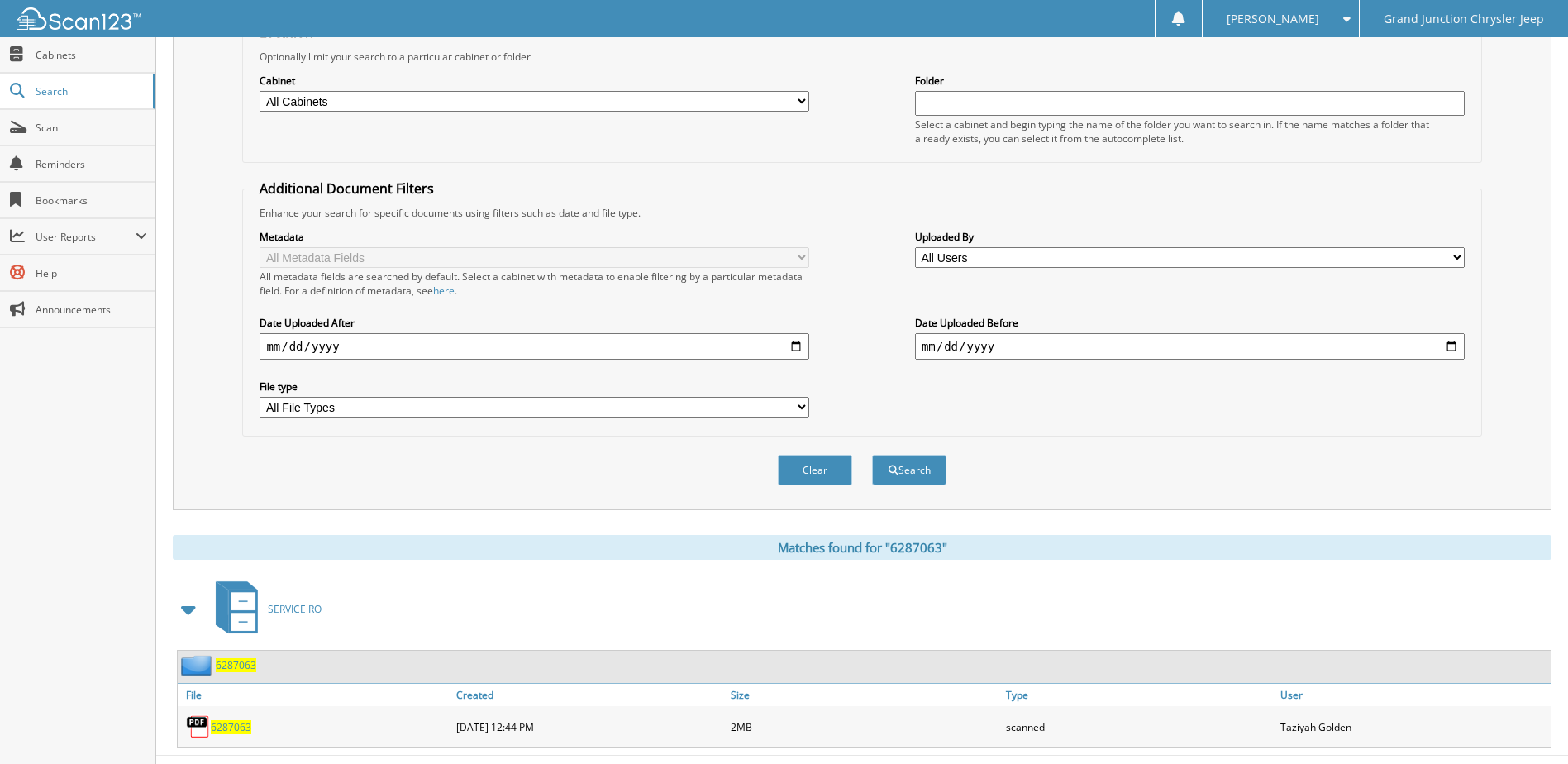
scroll to position [225, 0]
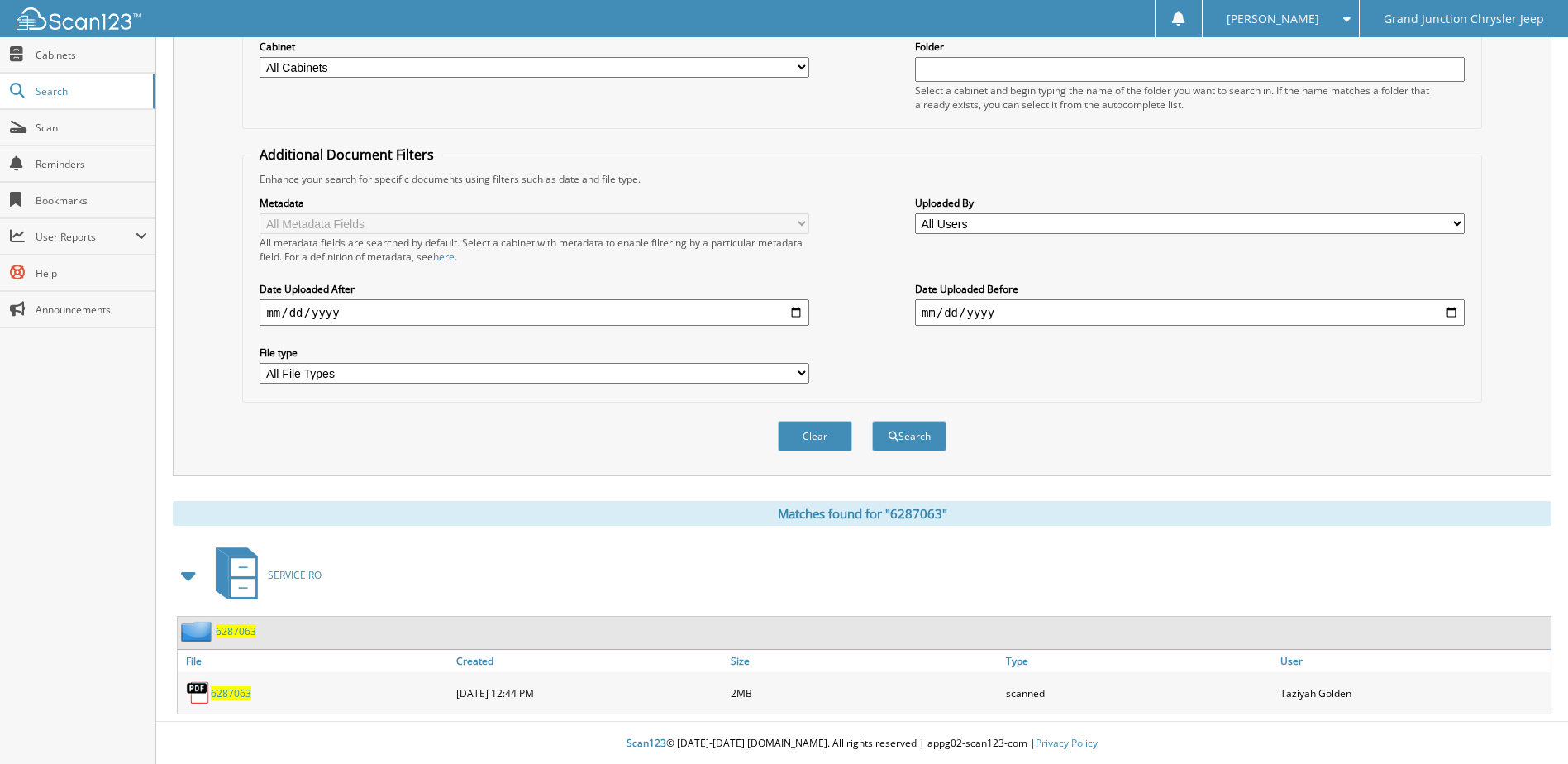
click at [232, 692] on span "6287063" at bounding box center [231, 693] width 41 height 14
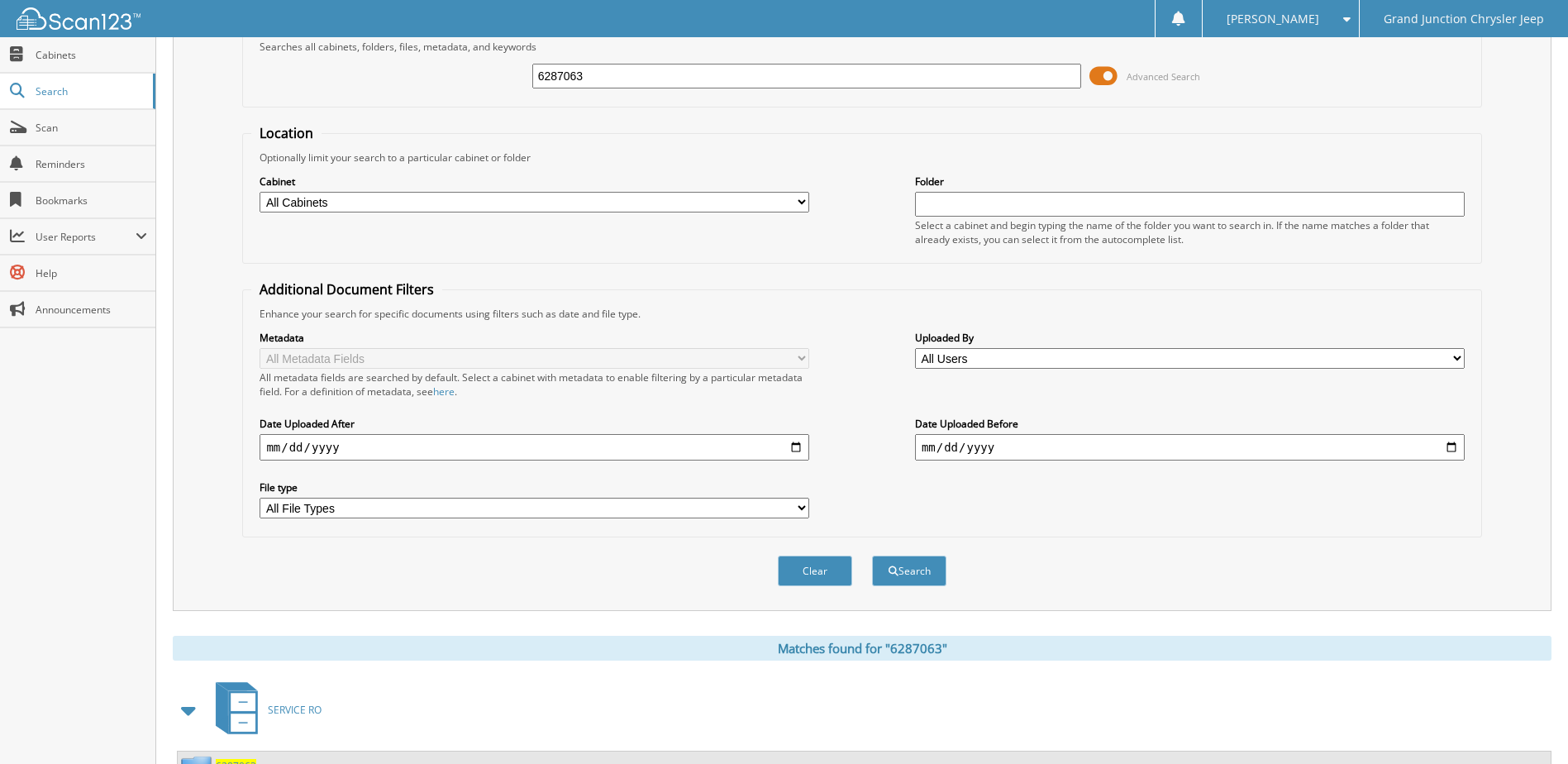
scroll to position [0, 0]
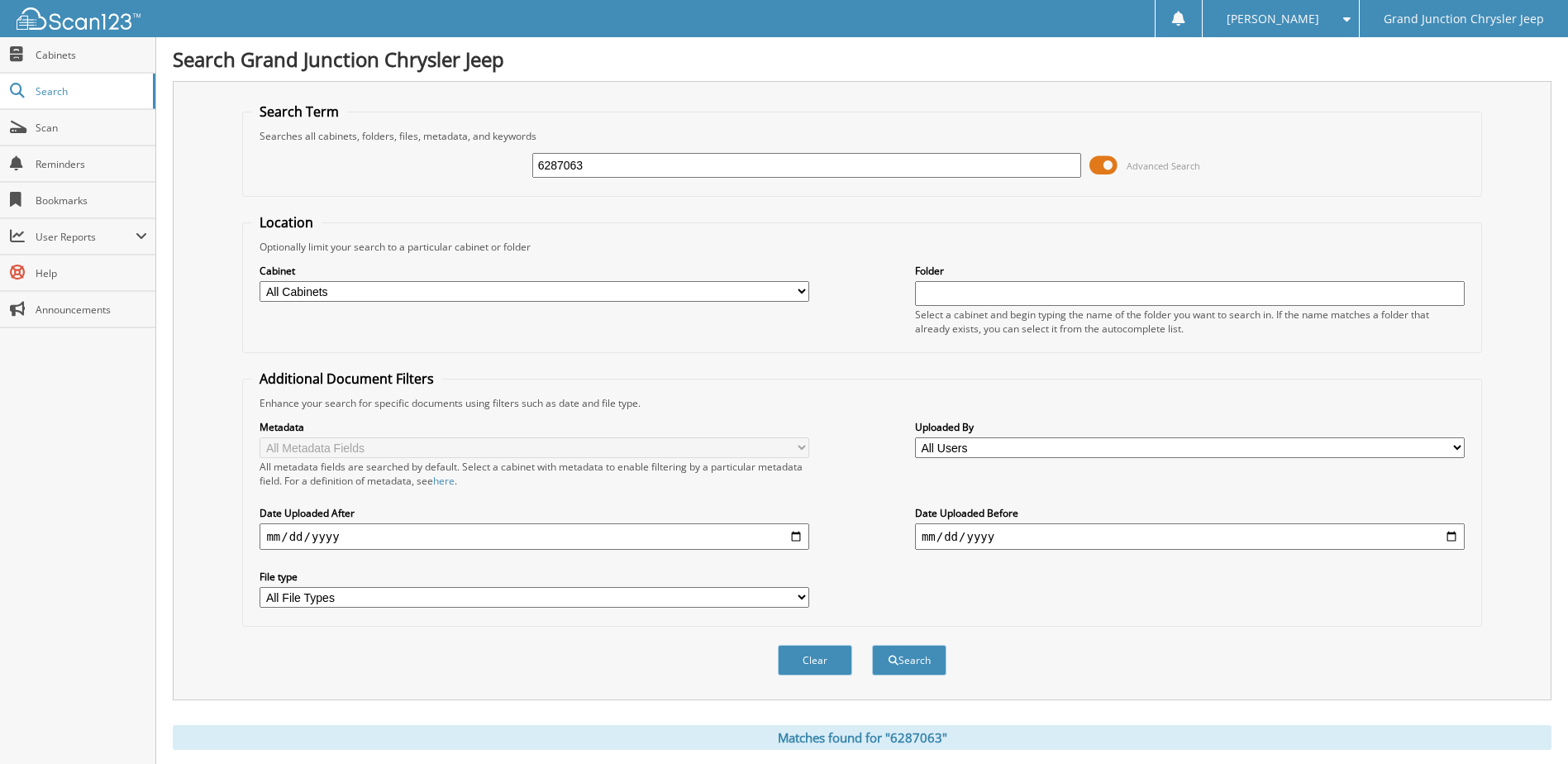
drag, startPoint x: 596, startPoint y: 161, endPoint x: 395, endPoint y: 175, distance: 201.5
click at [396, 174] on div "6287063 Advanced Search" at bounding box center [862, 165] width 1221 height 45
type input "6287074"
click at [872, 645] on button "Search" at bounding box center [909, 659] width 74 height 30
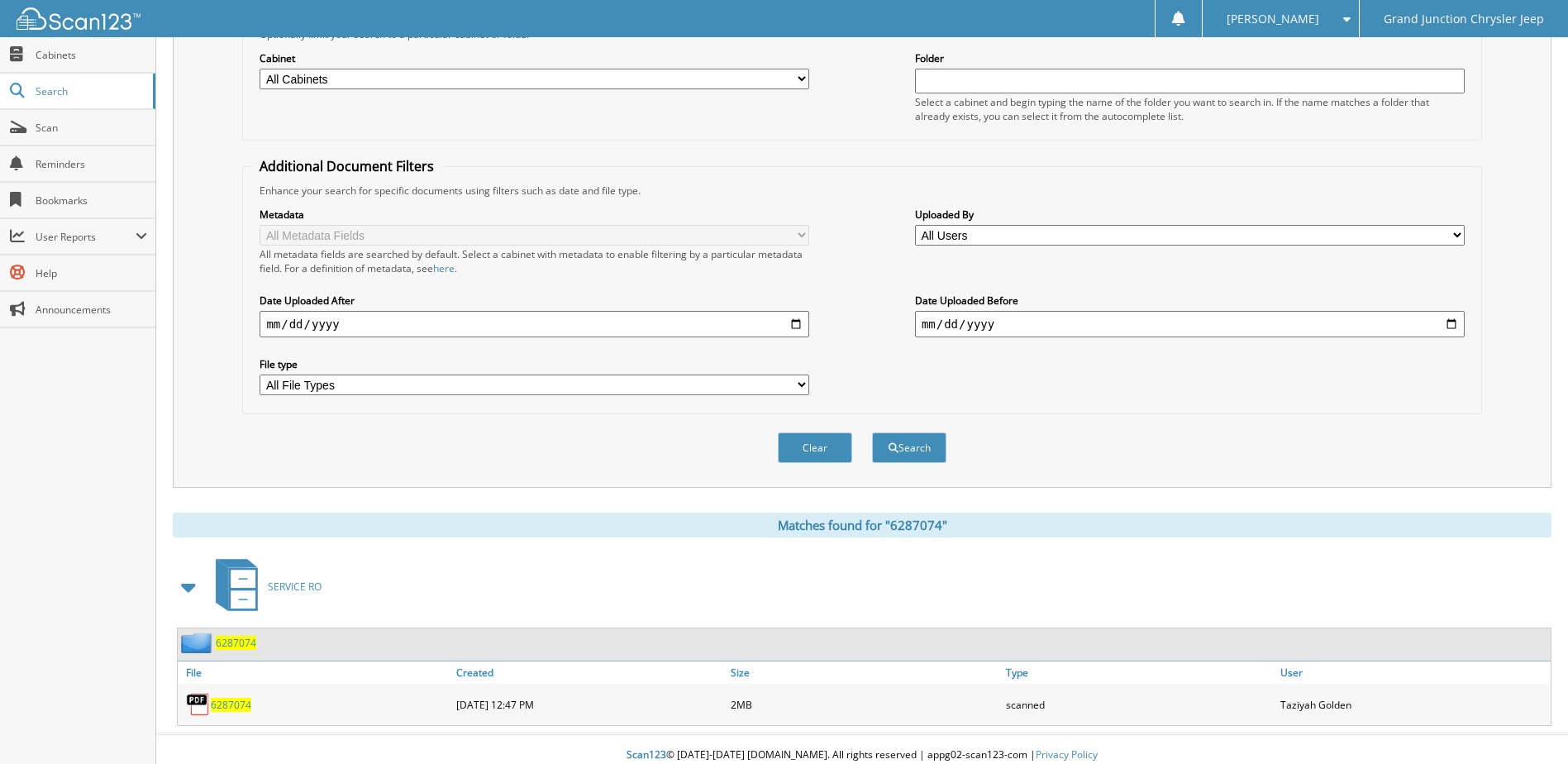
scroll to position [225, 0]
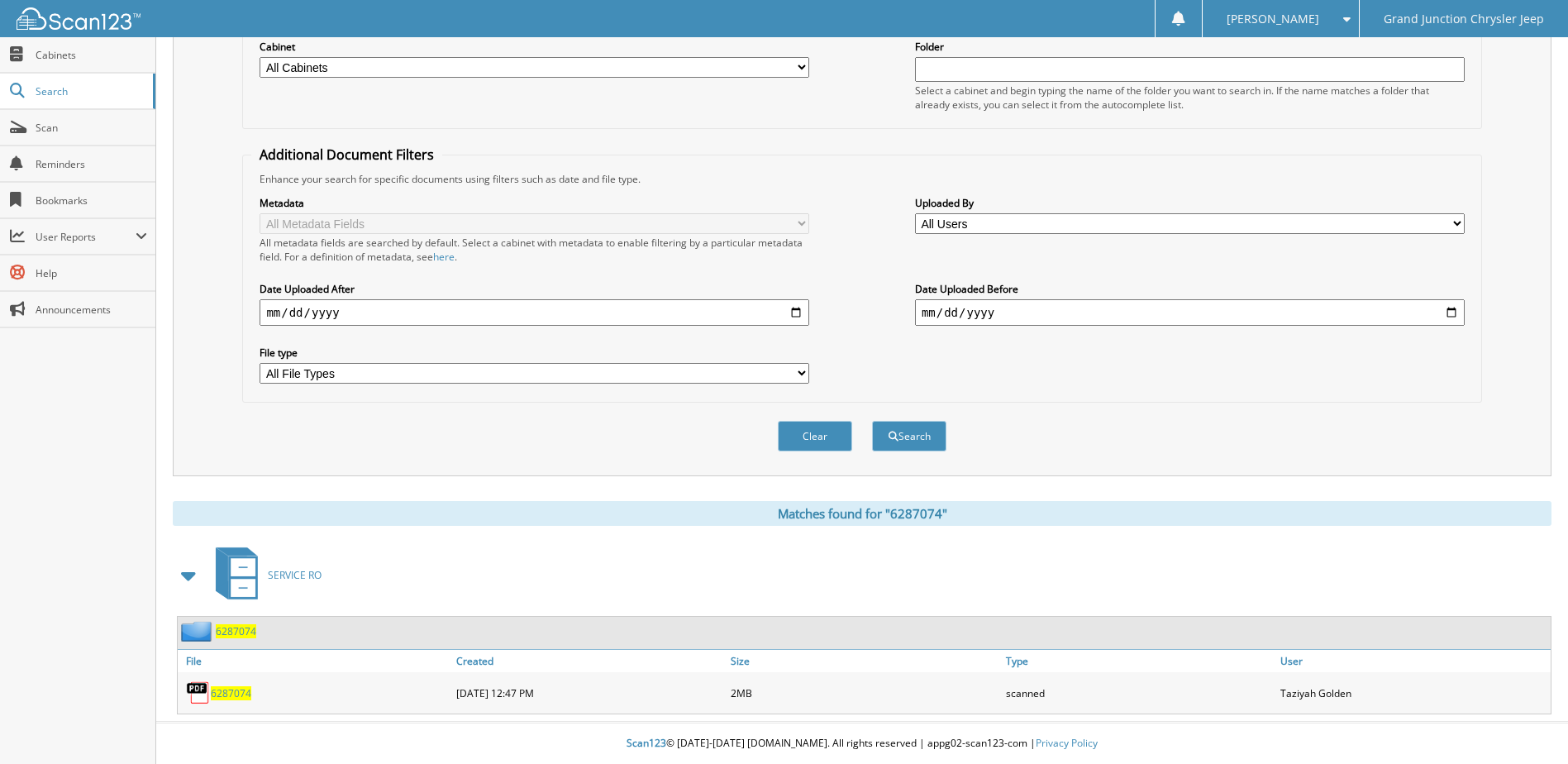
click at [233, 694] on span "6287074" at bounding box center [231, 693] width 41 height 14
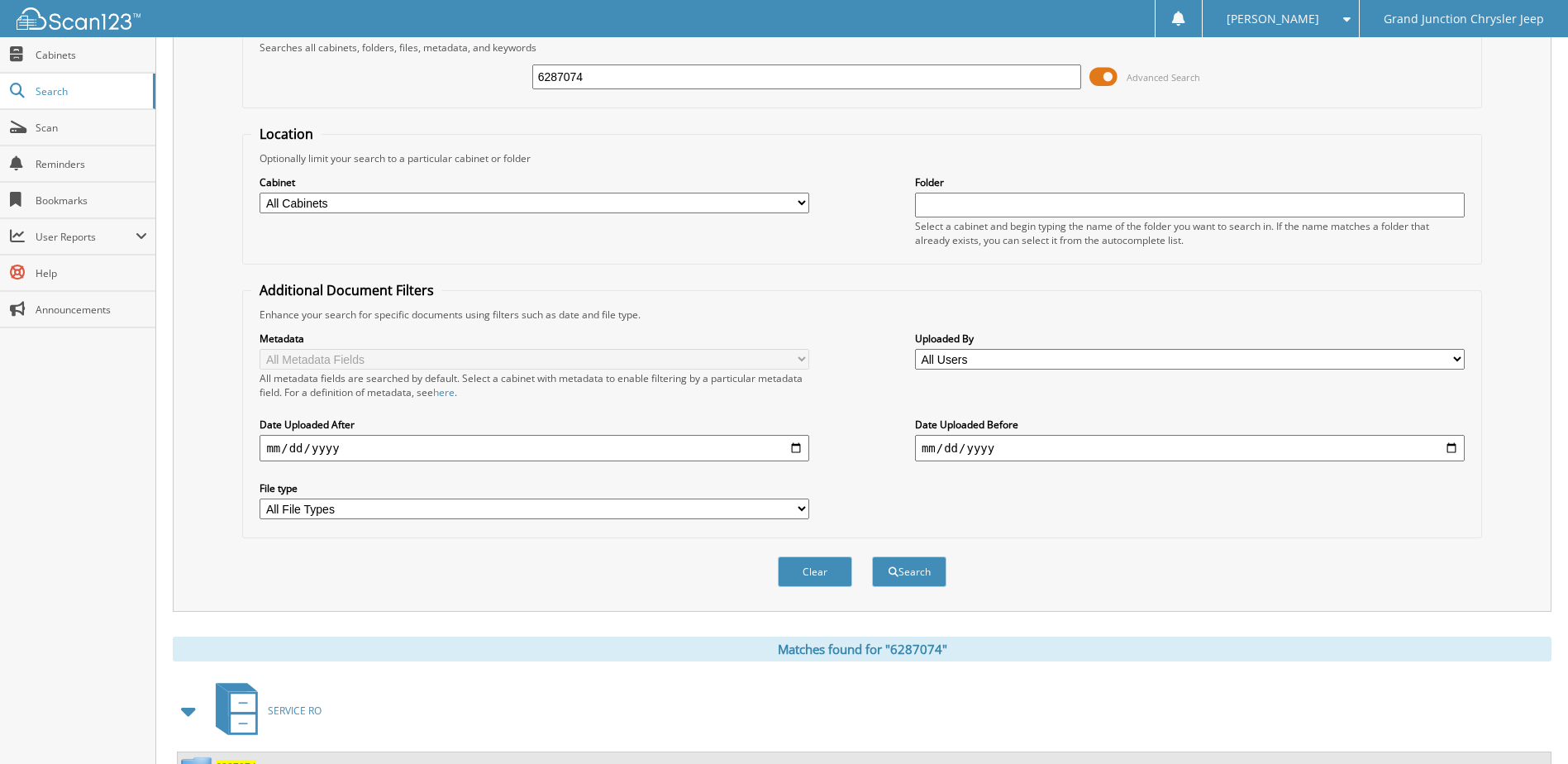
scroll to position [60, 0]
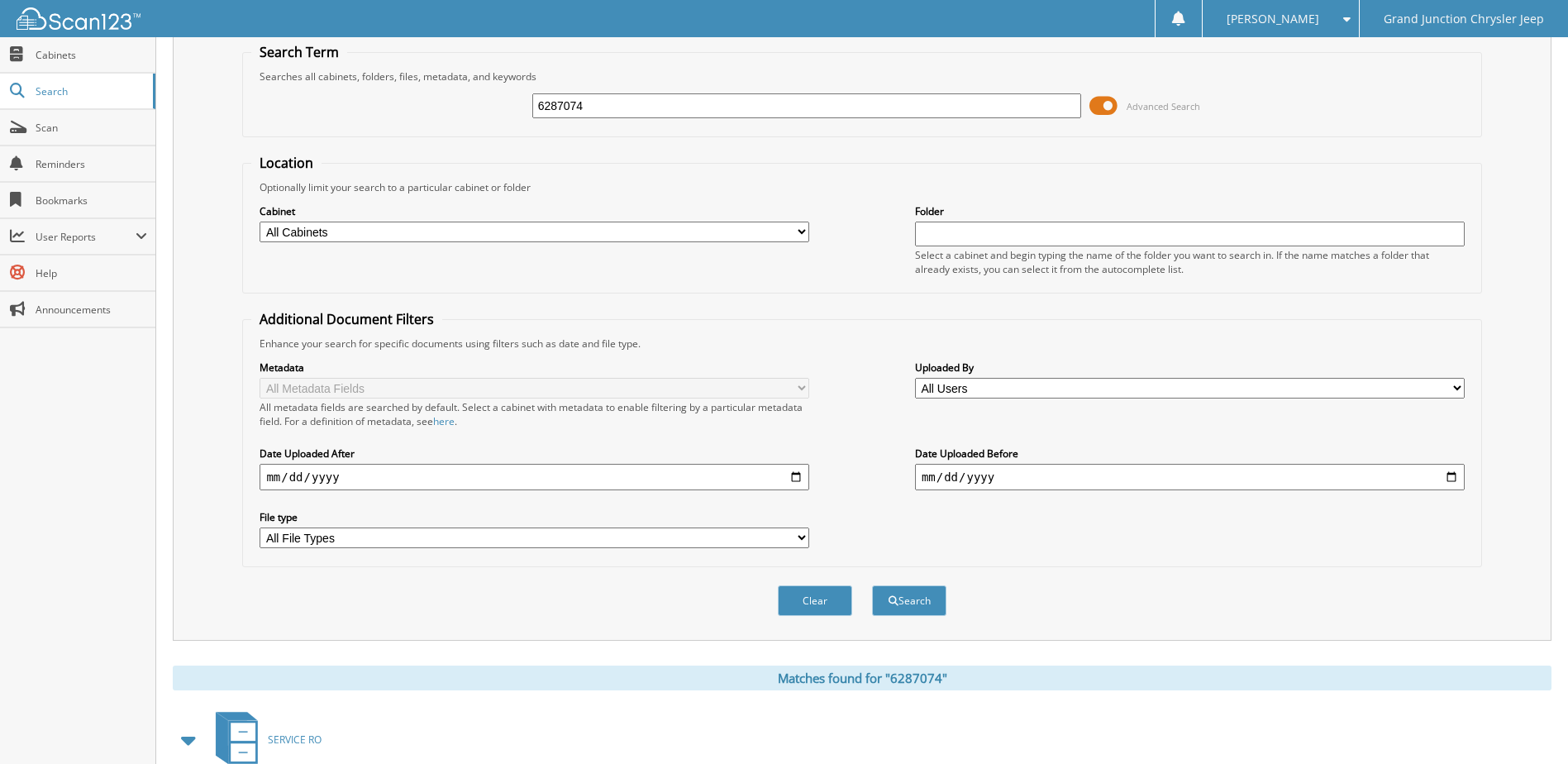
drag, startPoint x: 716, startPoint y: 100, endPoint x: 246, endPoint y: 124, distance: 470.6
click at [247, 123] on fieldset "Search Term Searches all cabinets, folders, files, metadata, and keywords 62870…" at bounding box center [862, 90] width 1240 height 94
type input "6287082"
click at [872, 585] on button "Search" at bounding box center [909, 600] width 74 height 30
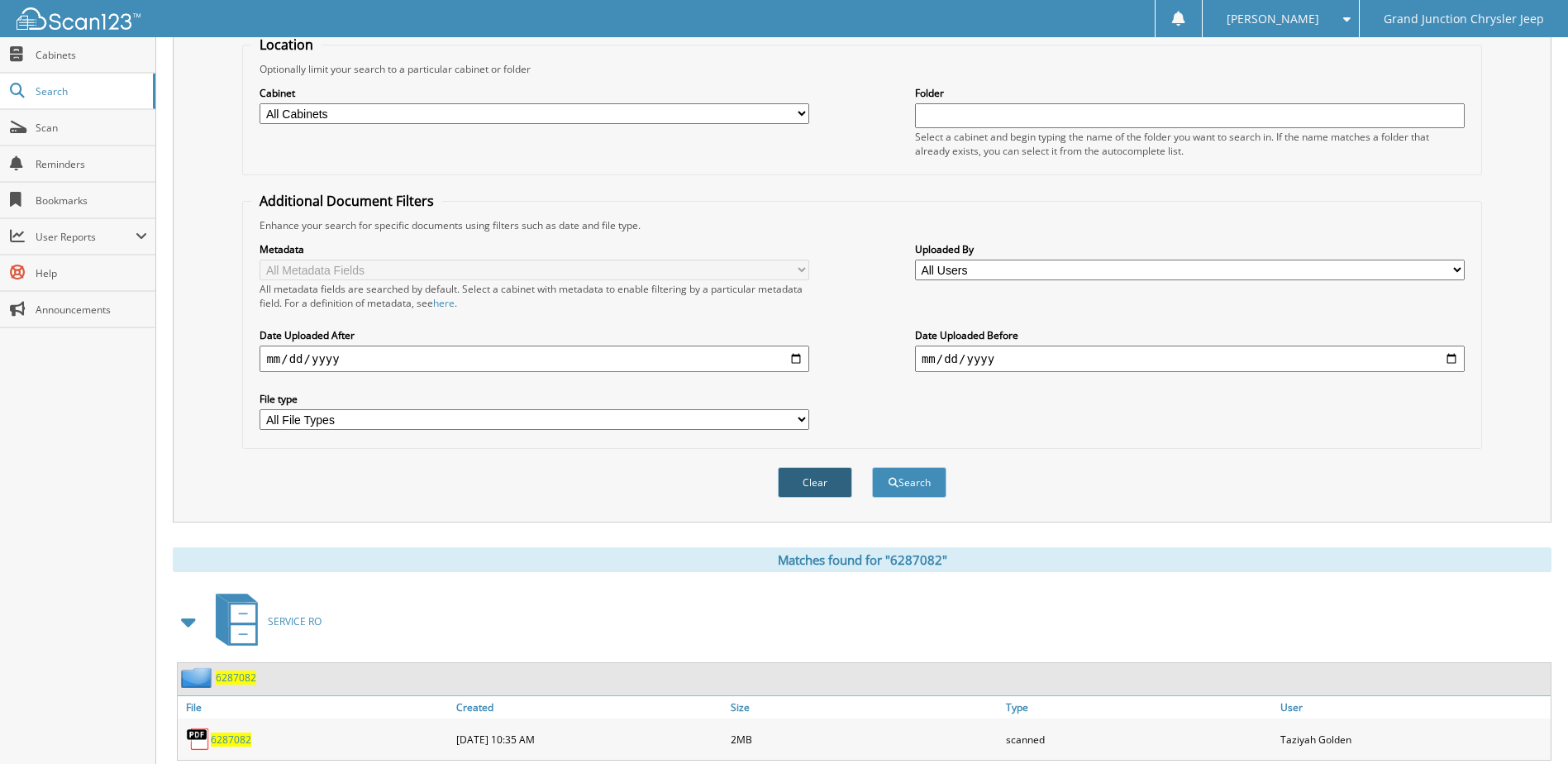
scroll to position [225, 0]
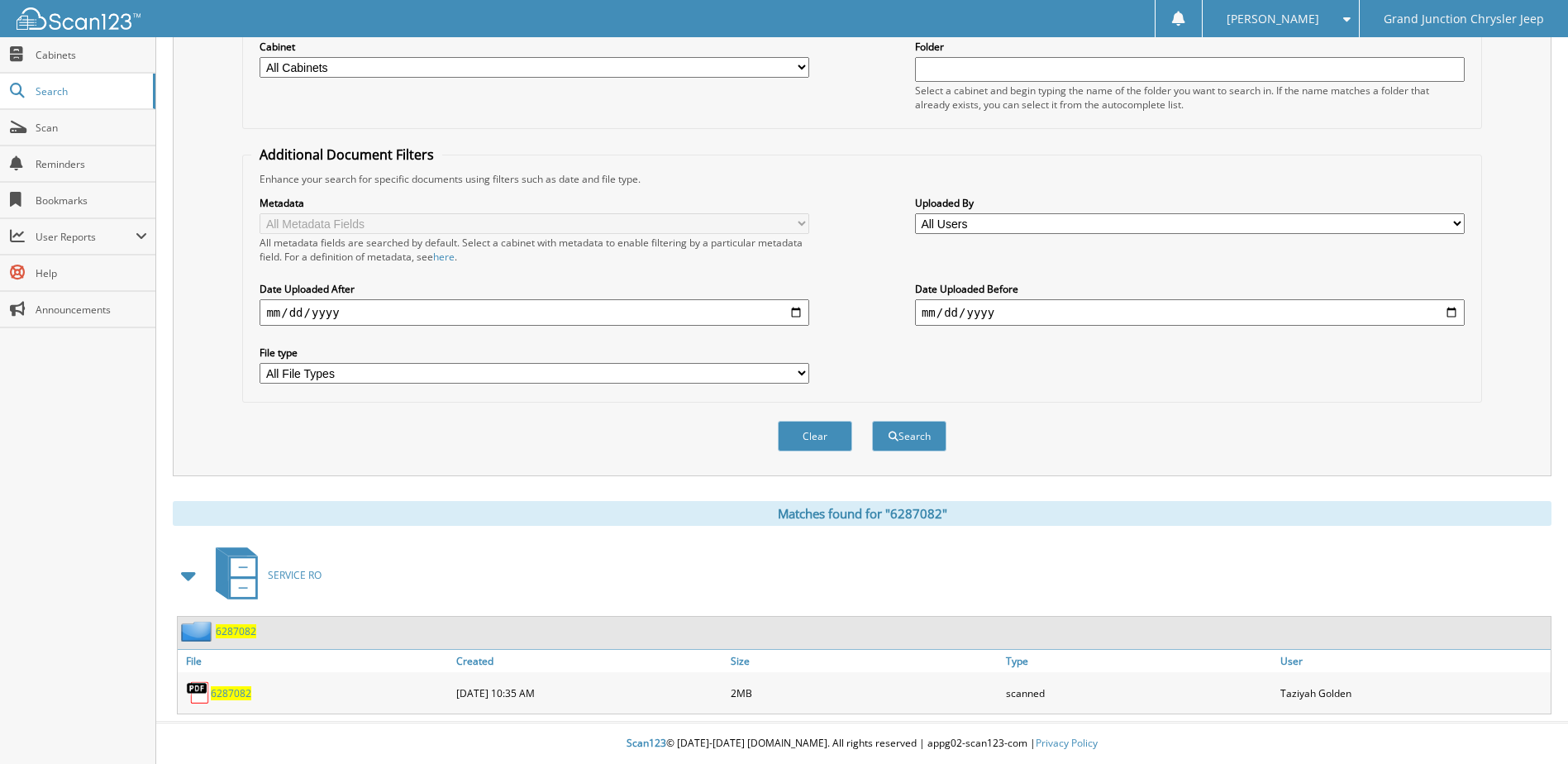
click at [236, 691] on span "6287082" at bounding box center [231, 693] width 41 height 14
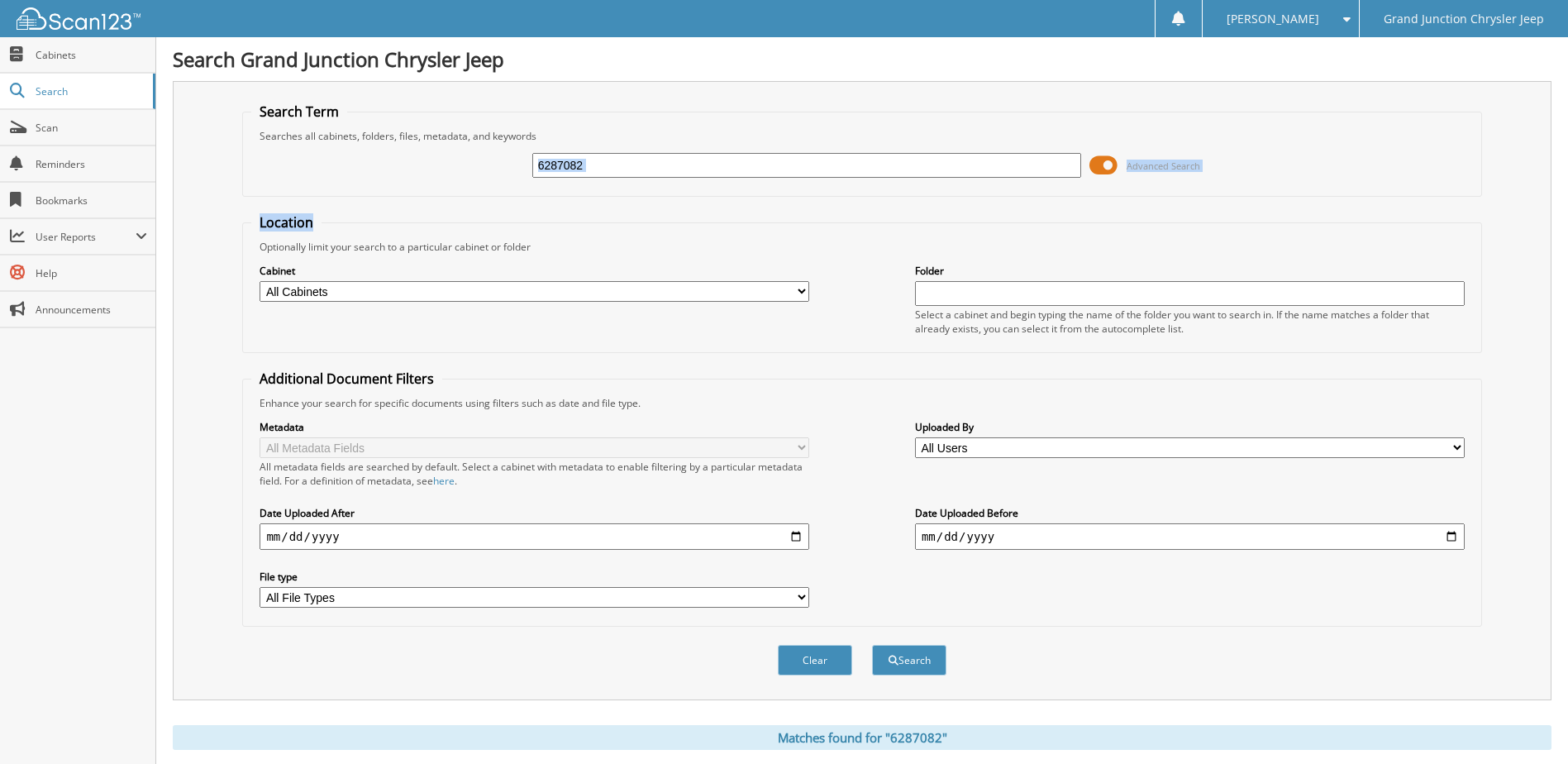
drag, startPoint x: 672, startPoint y: 152, endPoint x: 429, endPoint y: 199, distance: 247.5
click at [429, 199] on form "Search Term Searches all cabinets, folders, files, metadata, and keywords 62870…" at bounding box center [862, 398] width 1240 height 591
click at [643, 188] on fieldset "Search Term Searches all cabinets, folders, files, metadata, and keywords 62870…" at bounding box center [862, 150] width 1240 height 94
click at [640, 172] on input "6287082" at bounding box center [807, 165] width 550 height 25
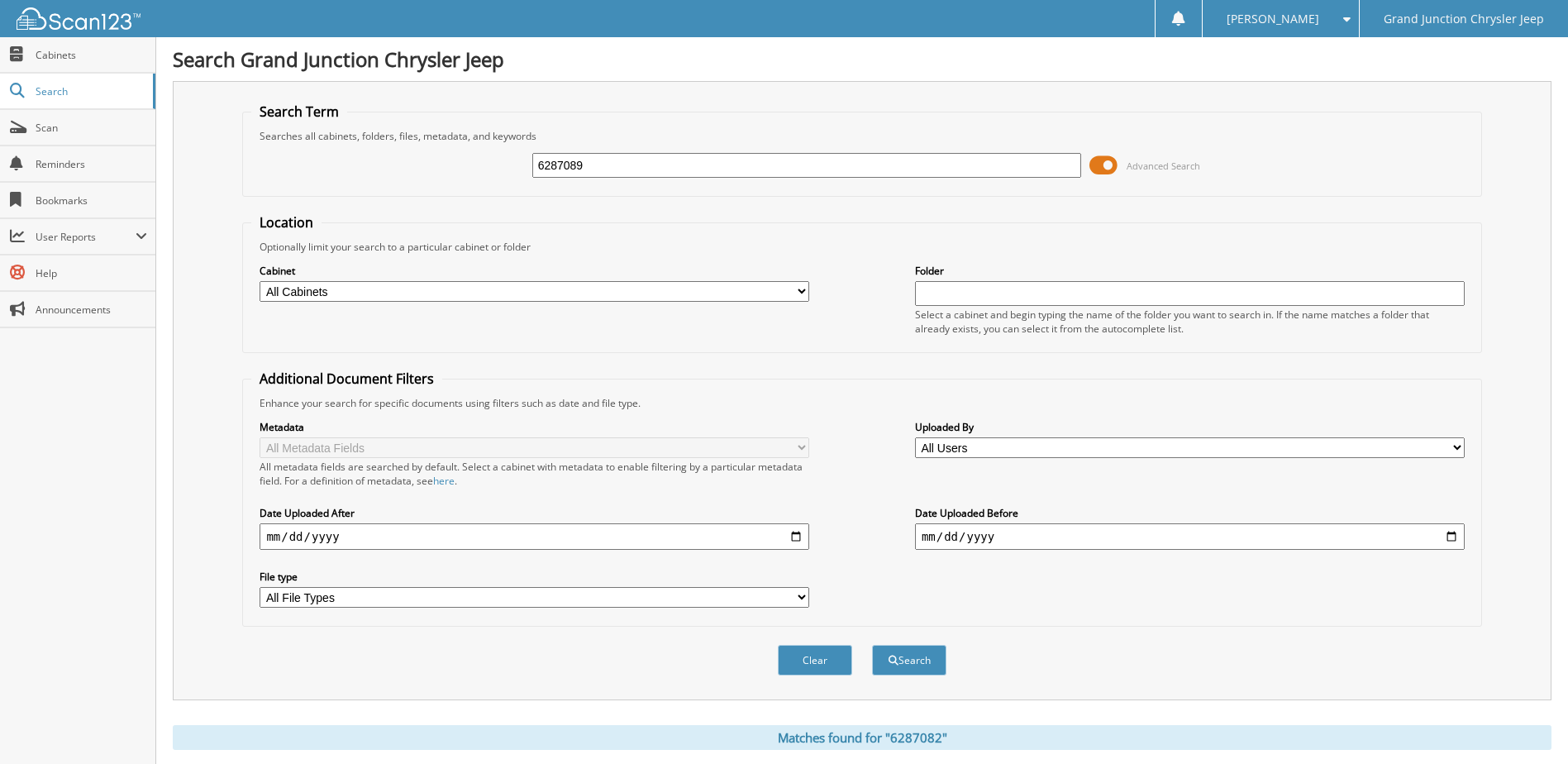
type input "6287089"
click at [872, 645] on button "Search" at bounding box center [909, 659] width 74 height 30
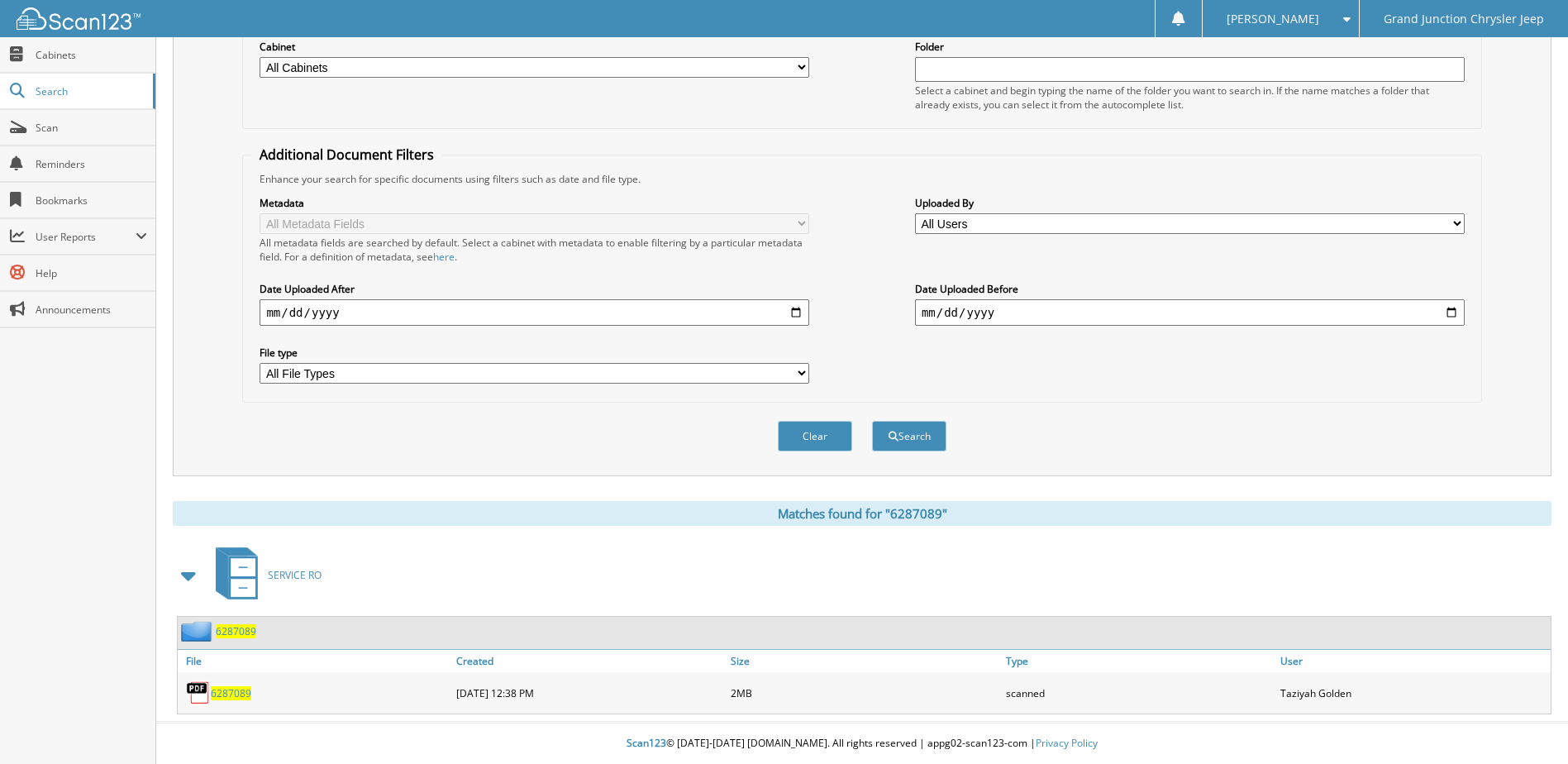
scroll to position [225, 0]
click at [236, 695] on span "6287089" at bounding box center [231, 693] width 41 height 14
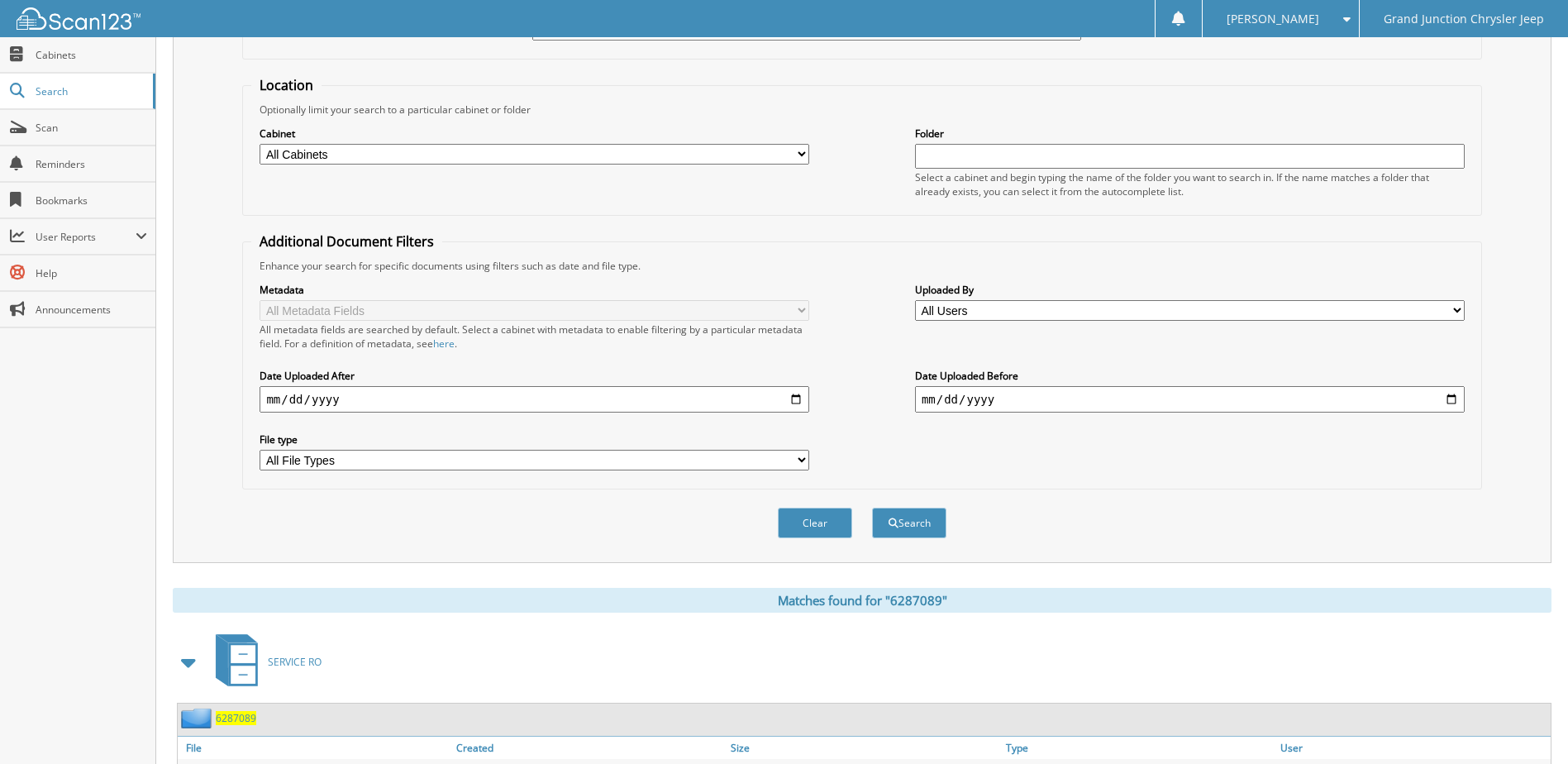
scroll to position [60, 0]
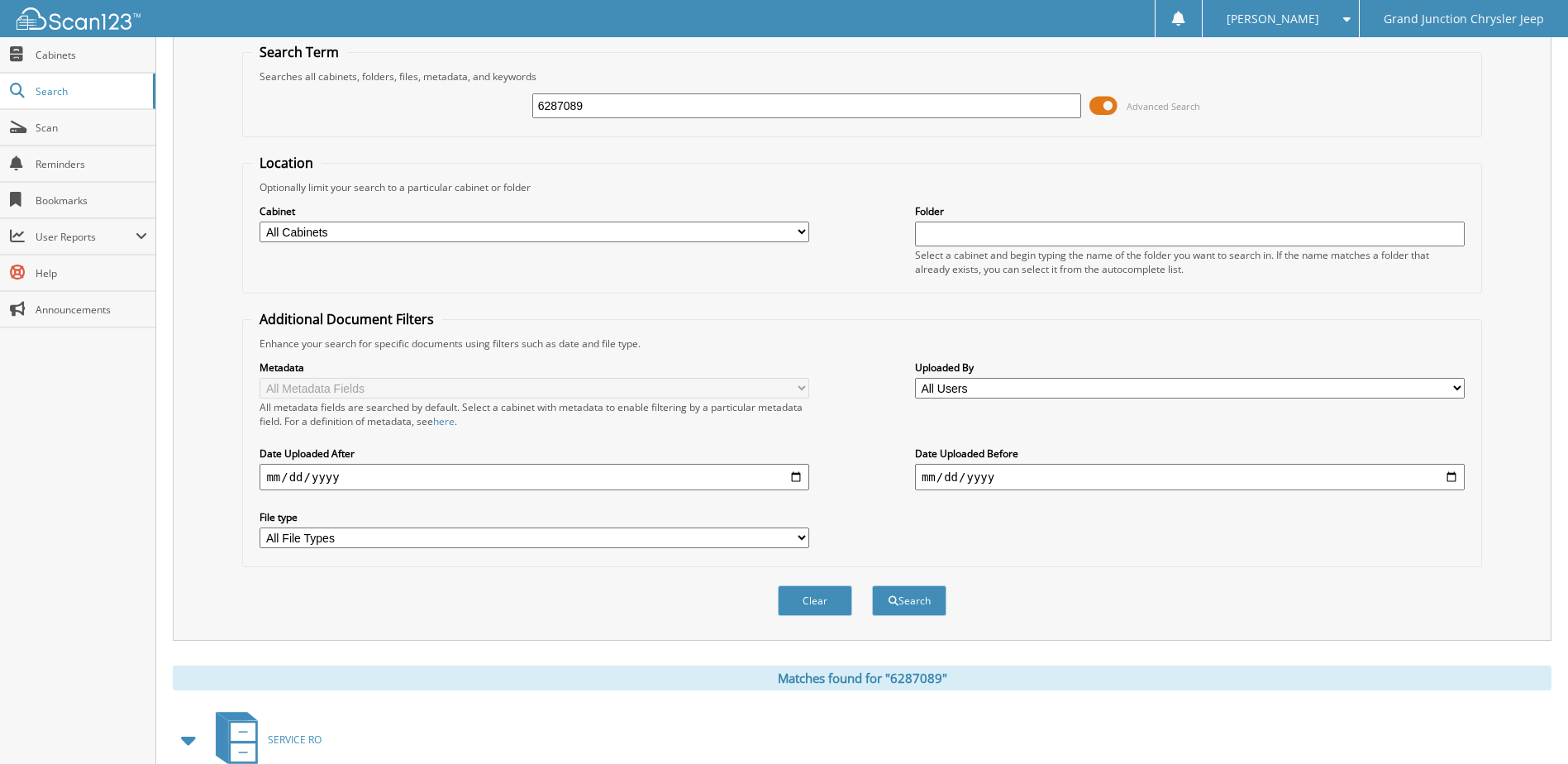
drag, startPoint x: 516, startPoint y: 108, endPoint x: 452, endPoint y: 107, distance: 64.0
click at [452, 107] on div "6287089 Advanced Search" at bounding box center [862, 106] width 1221 height 45
type input "6287345"
click at [872, 585] on button "Search" at bounding box center [909, 600] width 74 height 30
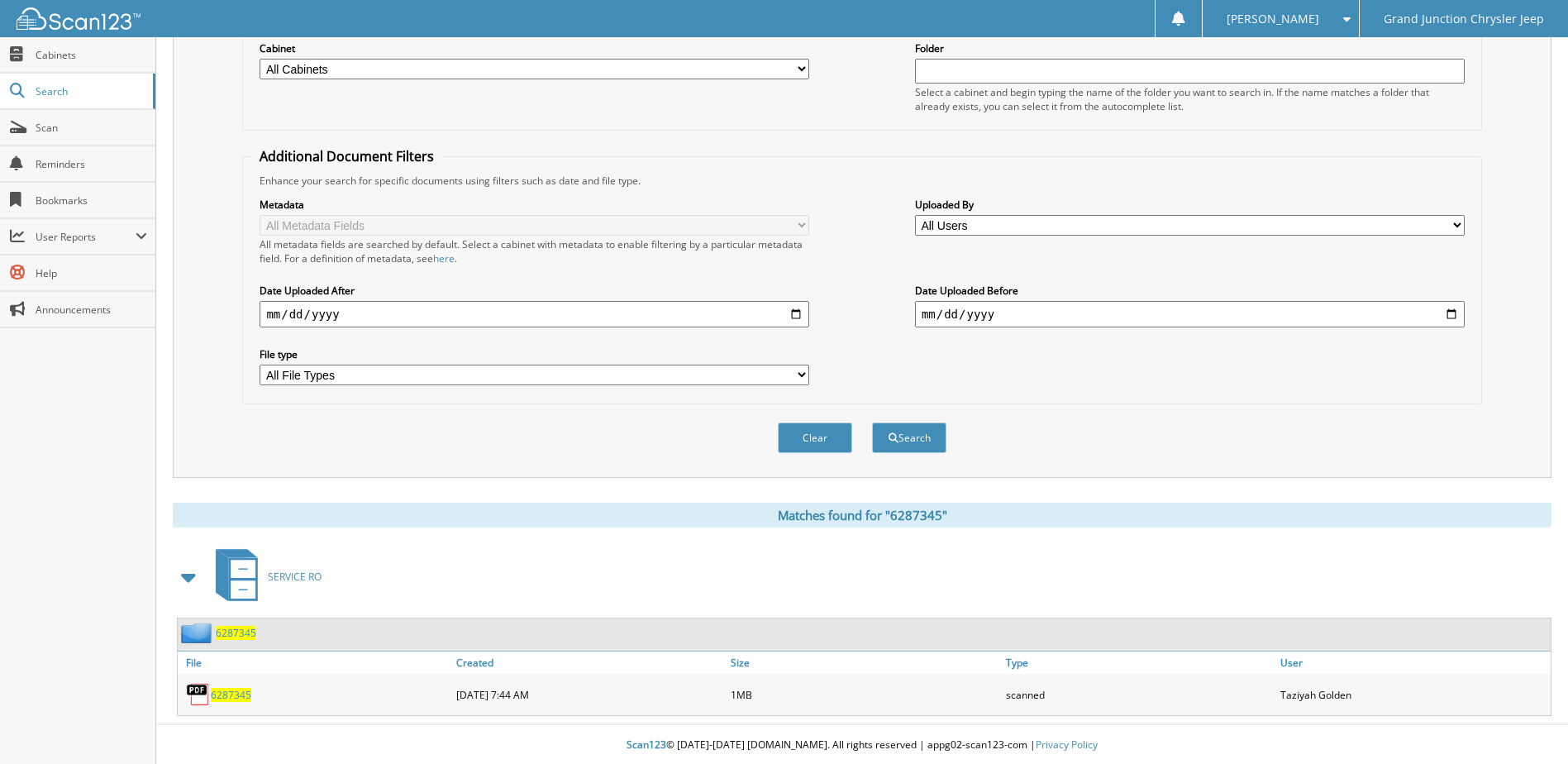
scroll to position [225, 0]
click at [242, 695] on span "6287345" at bounding box center [231, 693] width 41 height 14
